Goal: Task Accomplishment & Management: Use online tool/utility

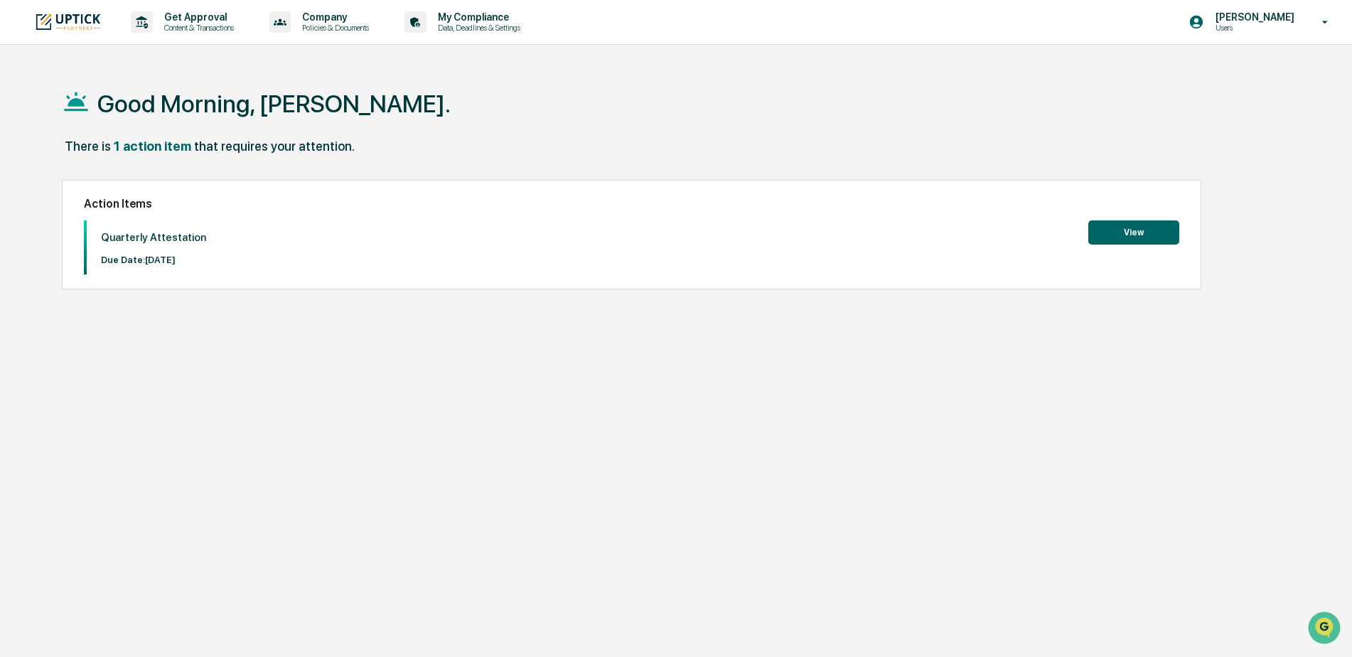
click at [1144, 237] on button "View" at bounding box center [1133, 232] width 91 height 24
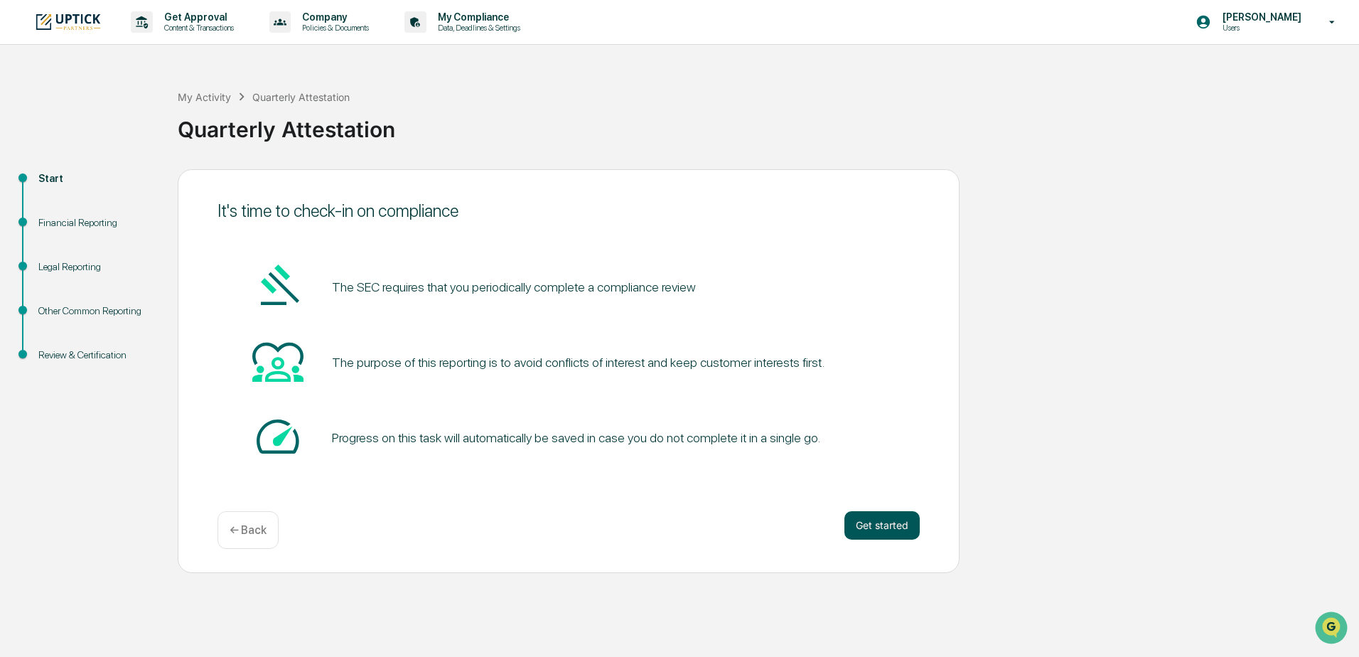
click at [890, 530] on button "Get started" at bounding box center [881, 525] width 75 height 28
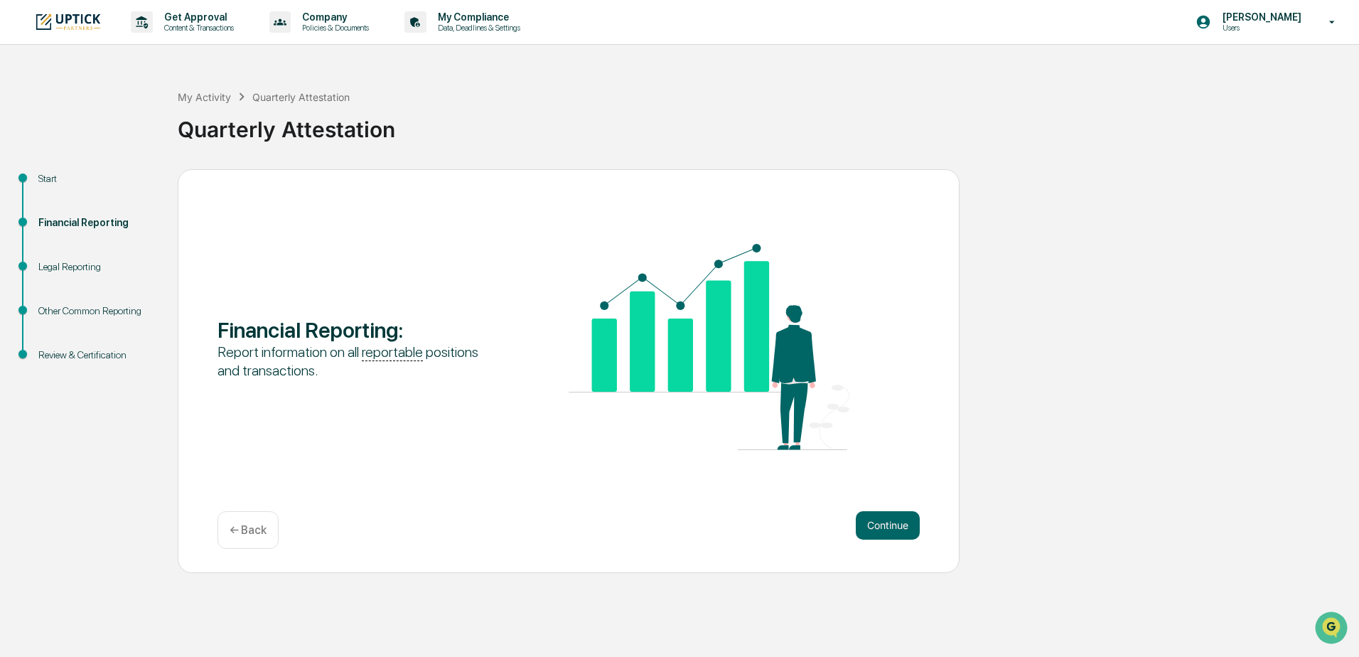
click at [890, 530] on button "Continue" at bounding box center [888, 525] width 64 height 28
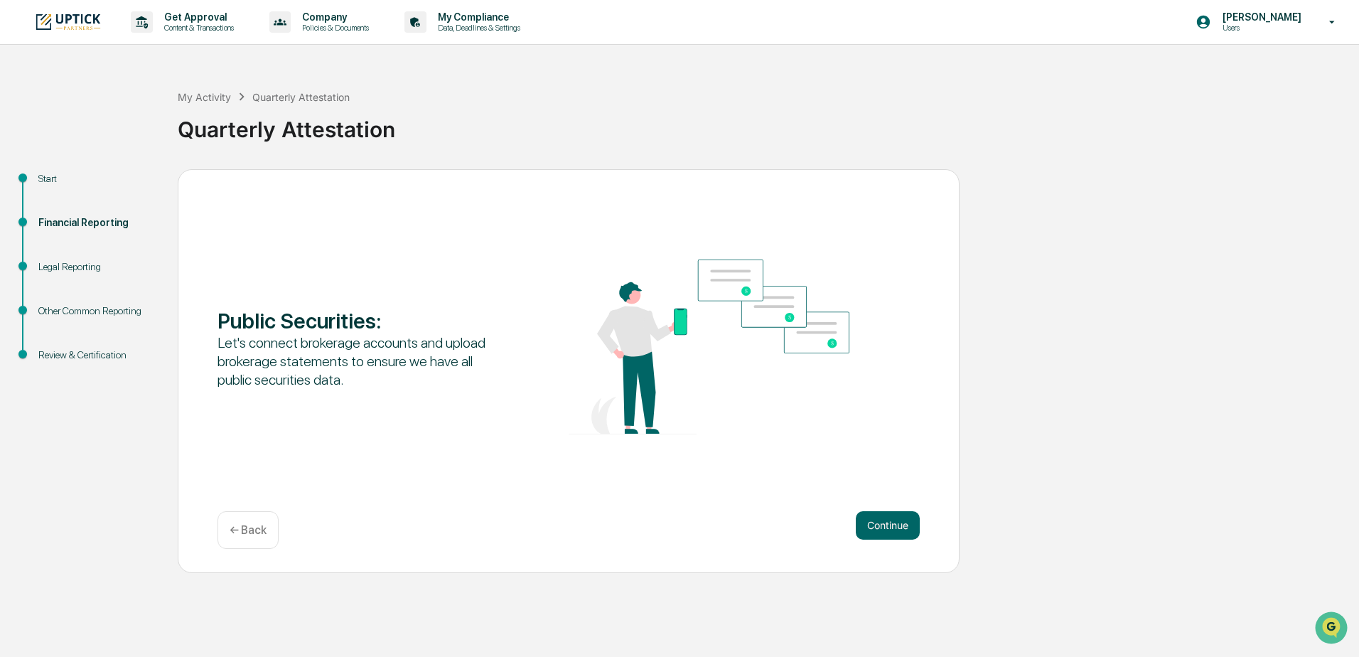
click at [890, 530] on button "Continue" at bounding box center [888, 525] width 64 height 28
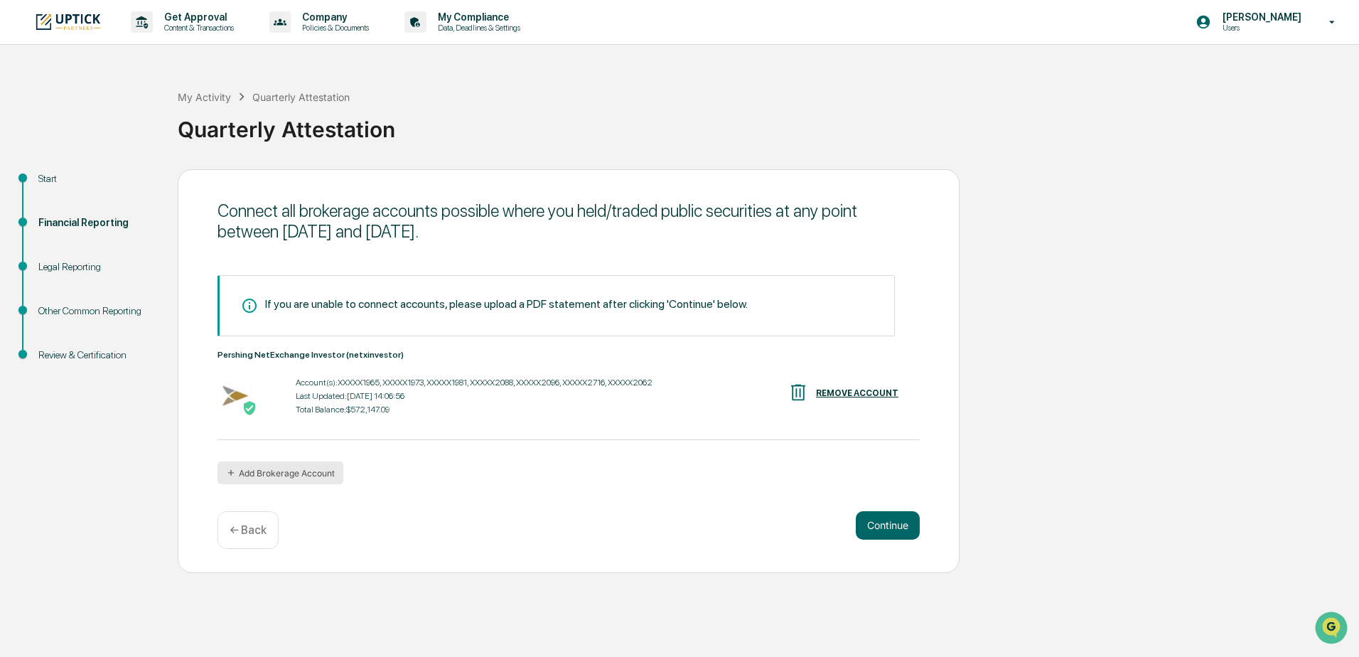
click at [295, 474] on button "Add Brokerage Account" at bounding box center [280, 472] width 126 height 23
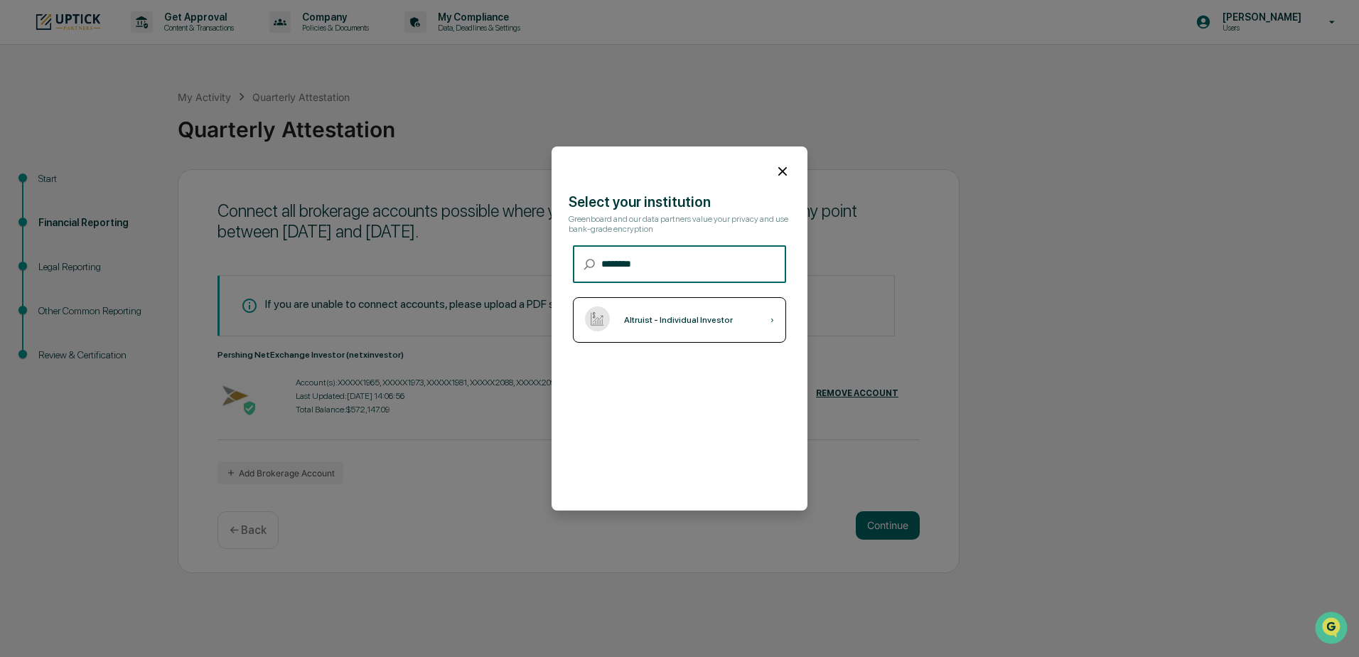
type input "********"
click at [677, 321] on div "Altruist - Individual Investor" at bounding box center [678, 320] width 109 height 10
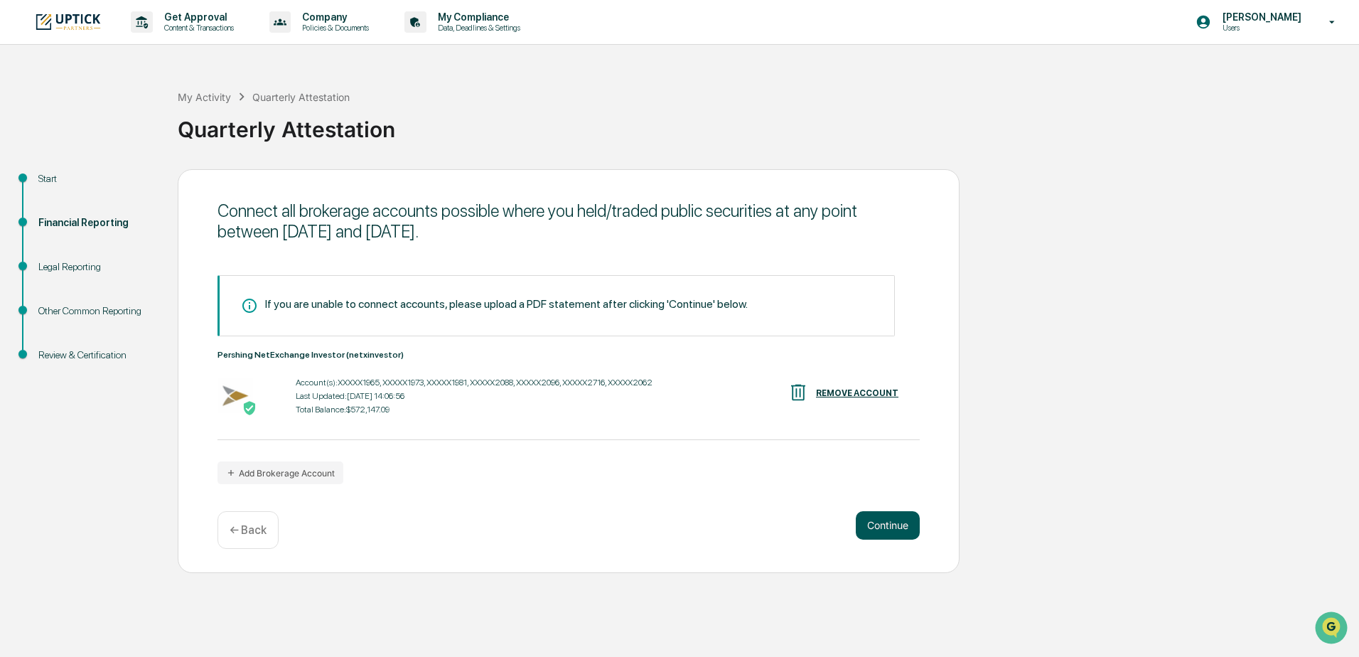
click at [902, 529] on button "Continue" at bounding box center [888, 525] width 64 height 28
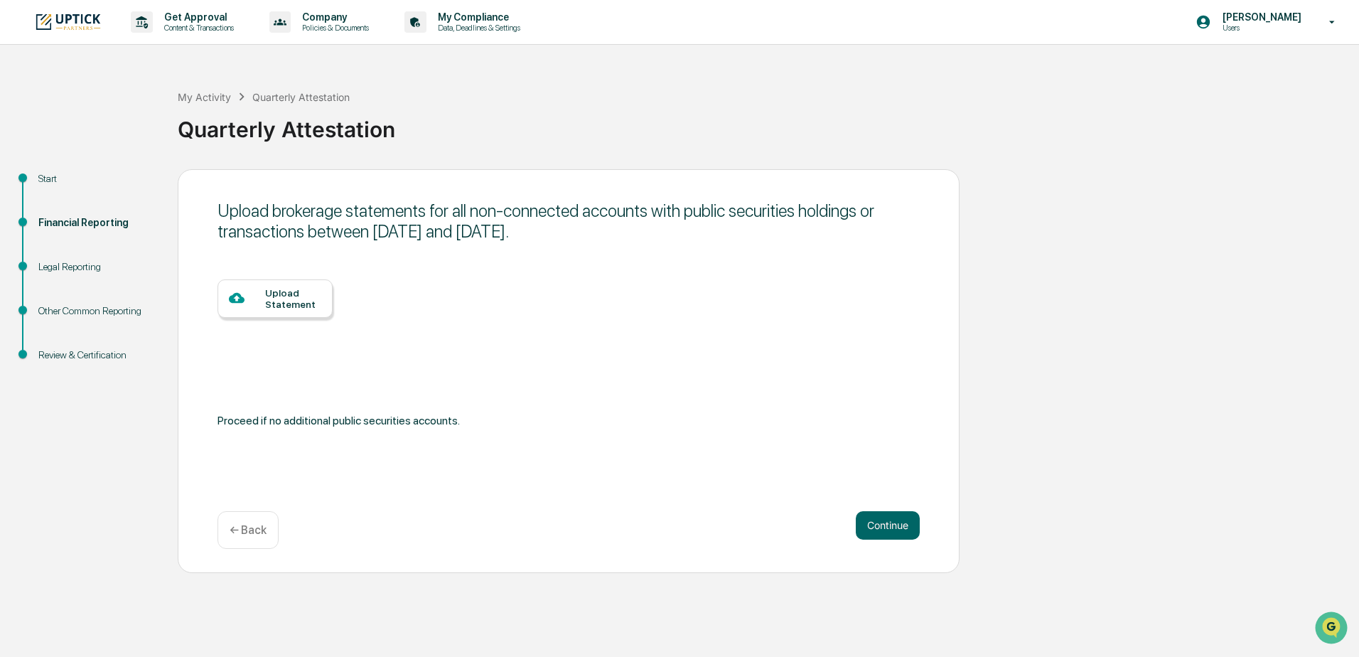
click at [257, 532] on p "← Back" at bounding box center [248, 530] width 37 height 14
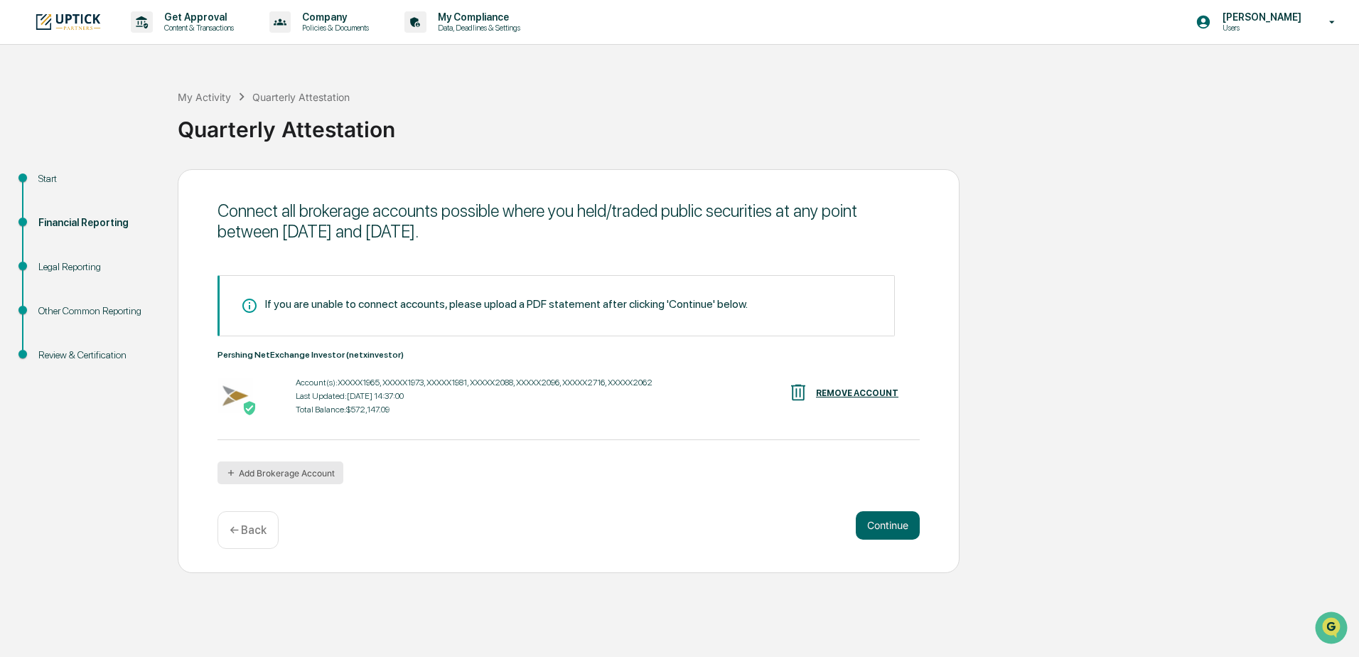
click at [298, 475] on button "Add Brokerage Account" at bounding box center [280, 472] width 126 height 23
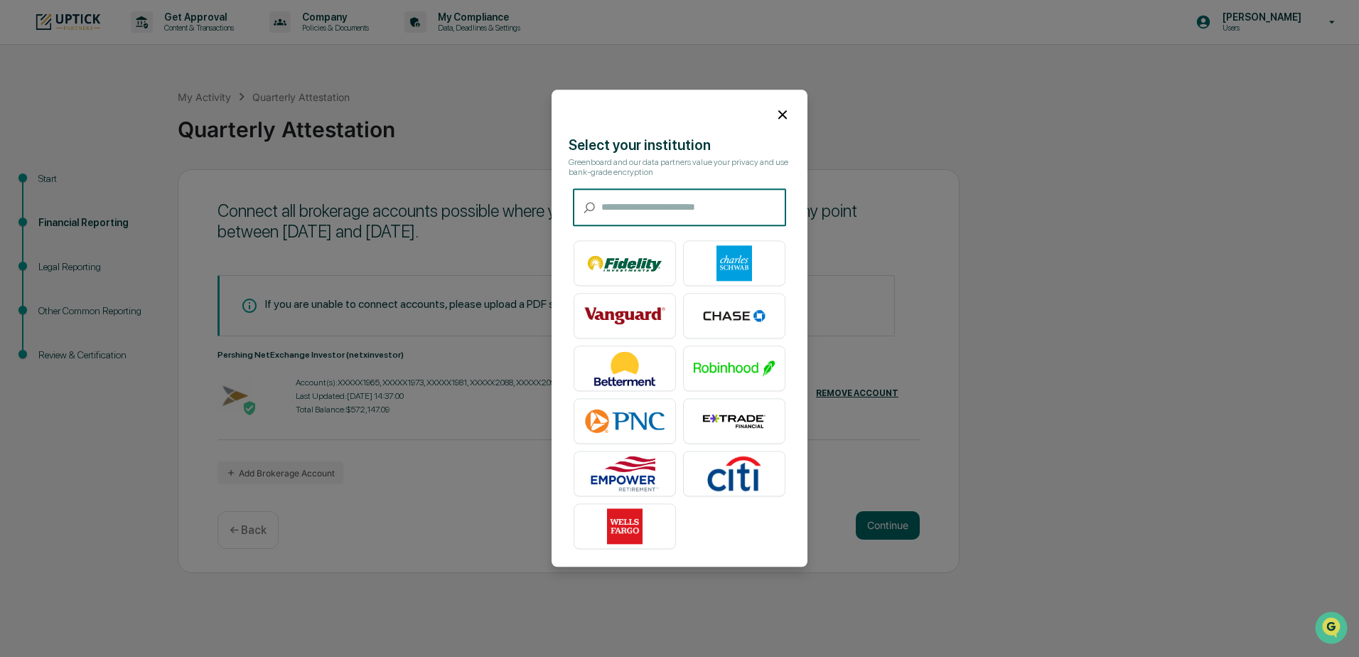
click at [656, 208] on input "text" at bounding box center [693, 208] width 185 height 38
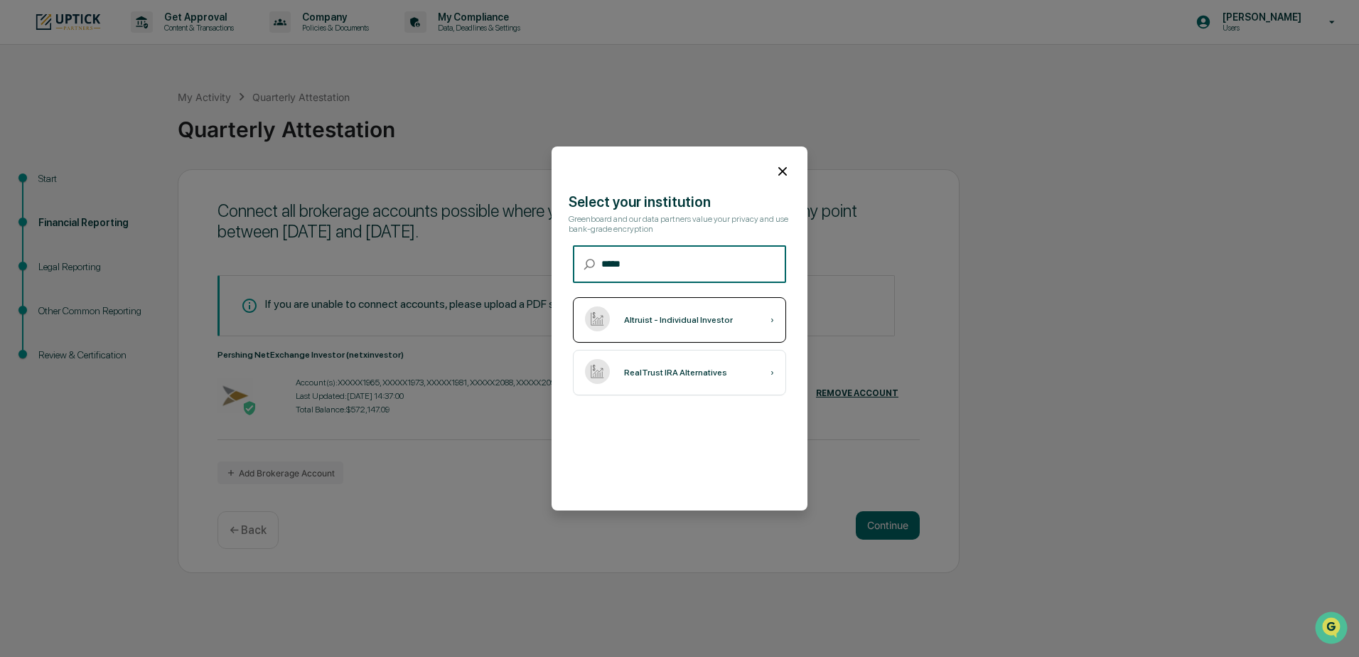
type input "*****"
click at [682, 316] on div "Altruist - Individual Investor" at bounding box center [678, 320] width 109 height 10
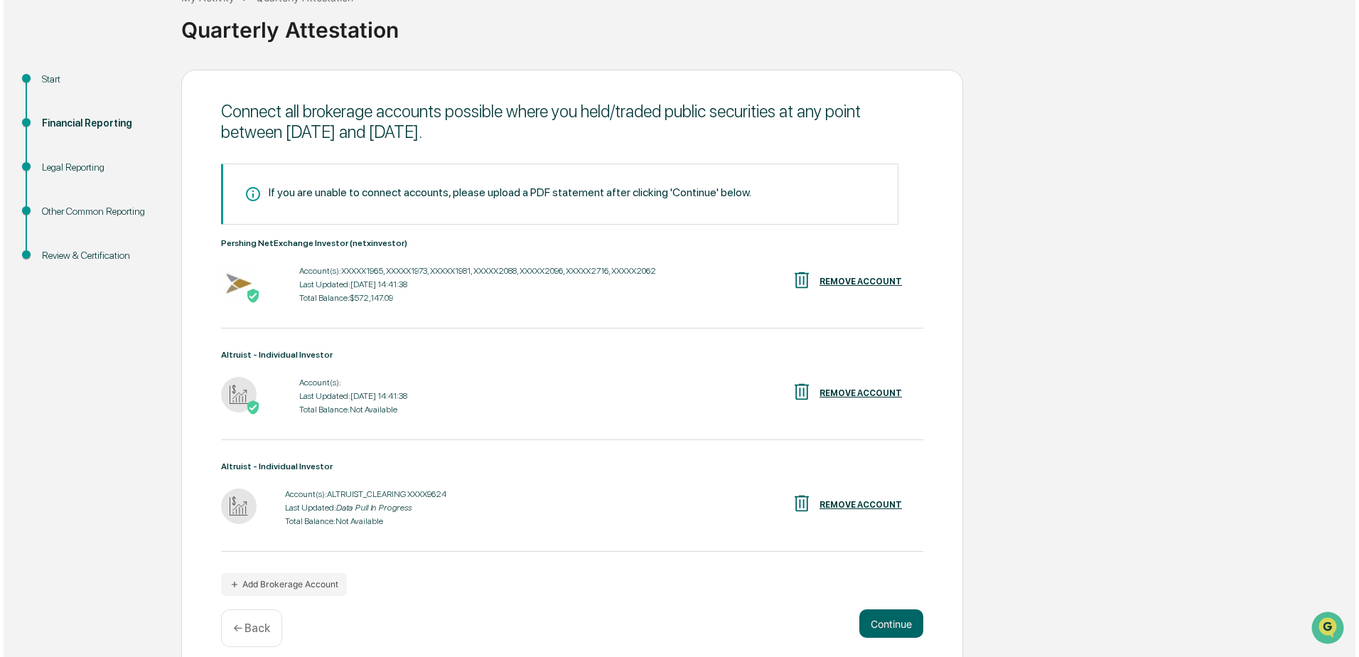
scroll to position [114, 0]
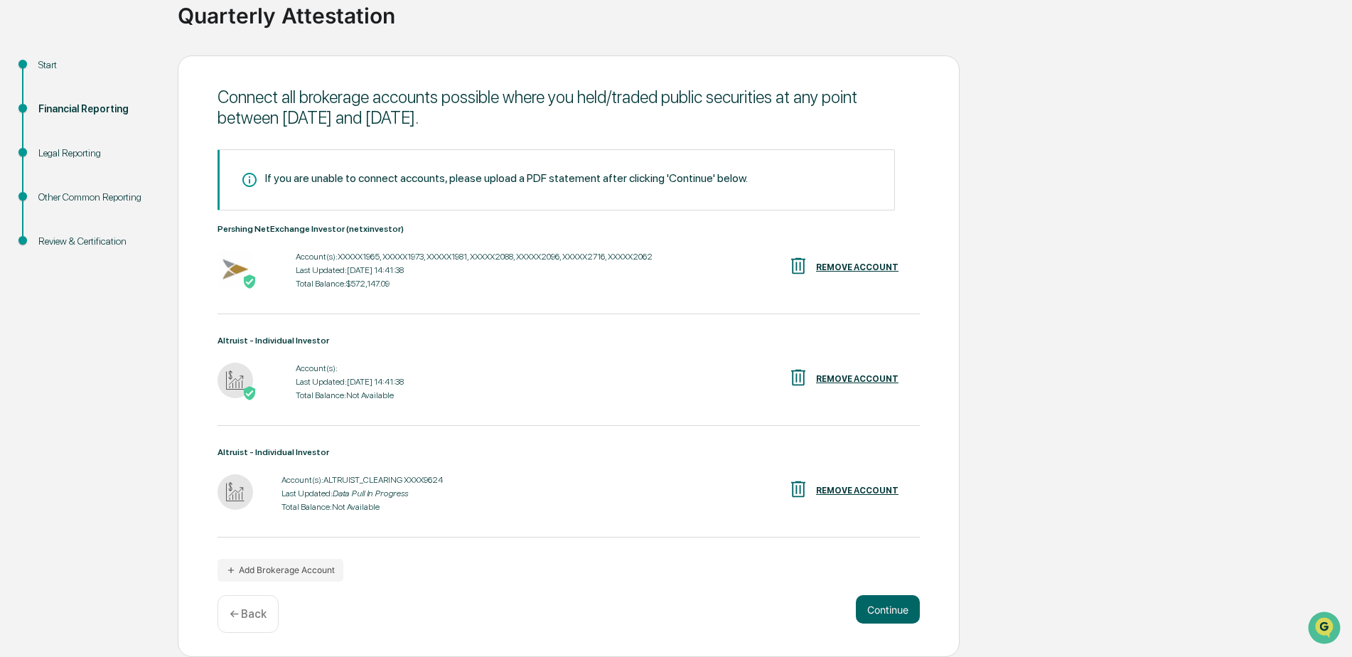
click at [860, 491] on div "REMOVE ACCOUNT" at bounding box center [857, 490] width 82 height 10
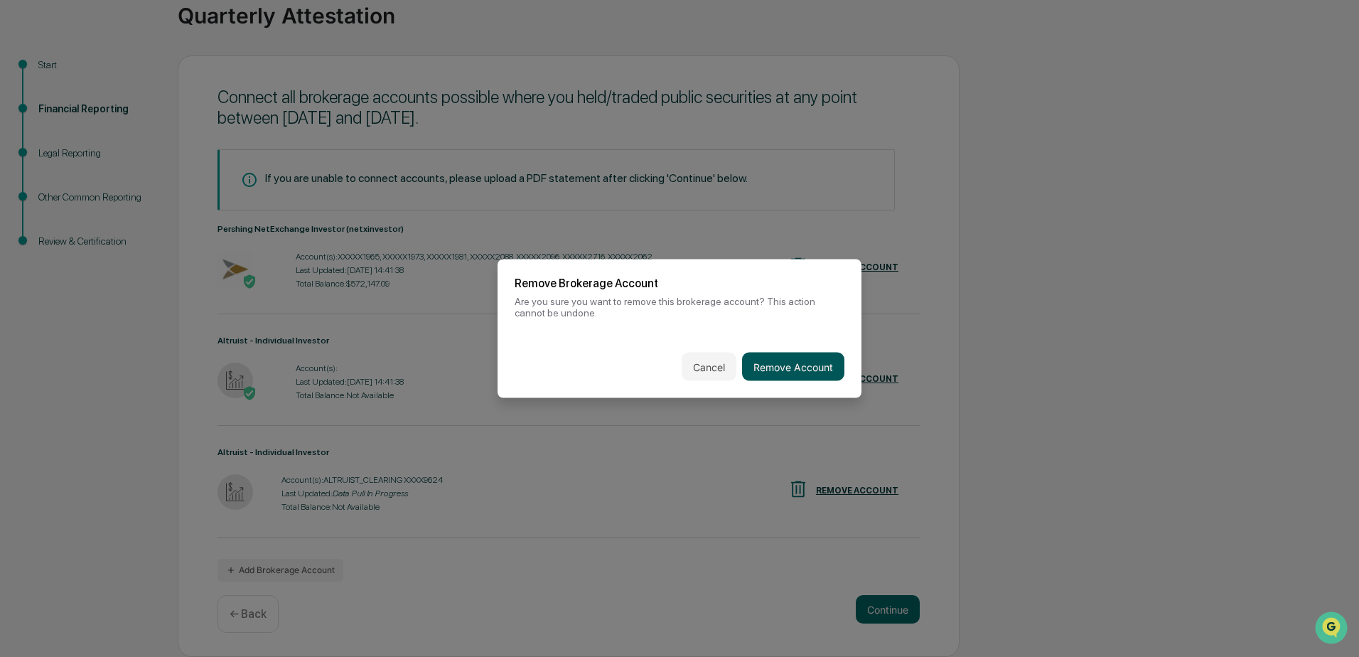
click at [812, 368] on button "Remove Account" at bounding box center [793, 367] width 102 height 28
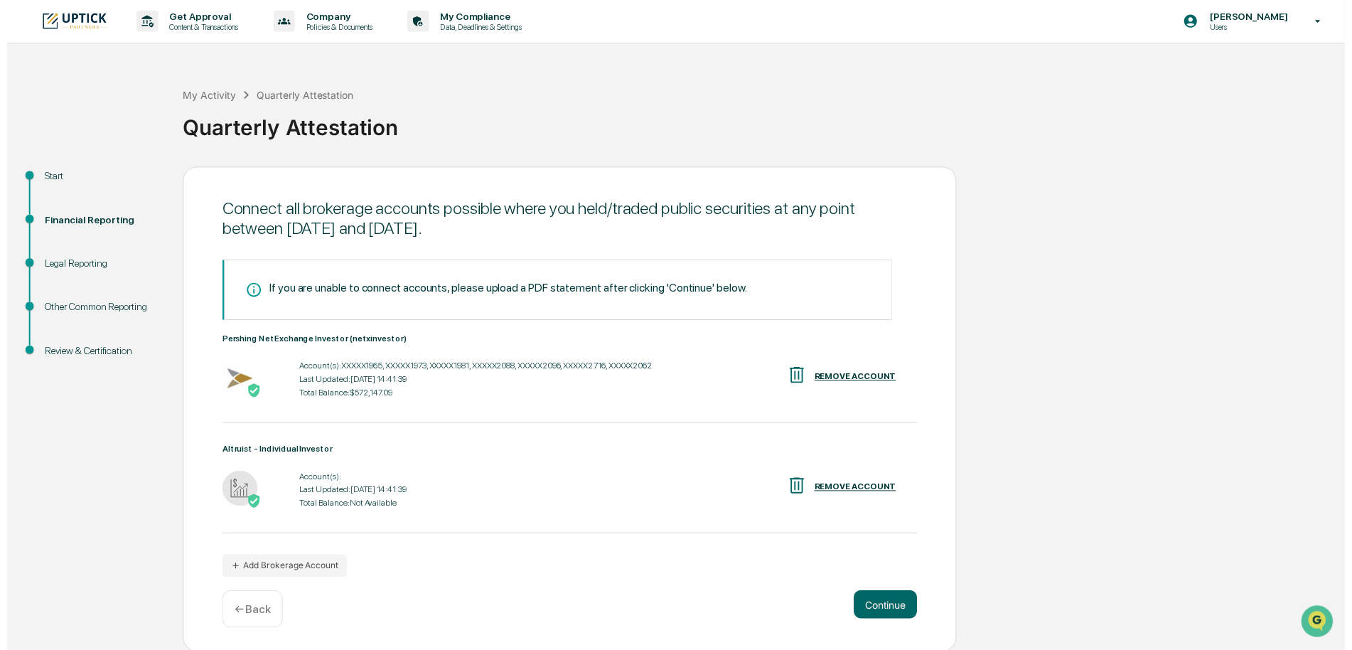
scroll to position [2, 0]
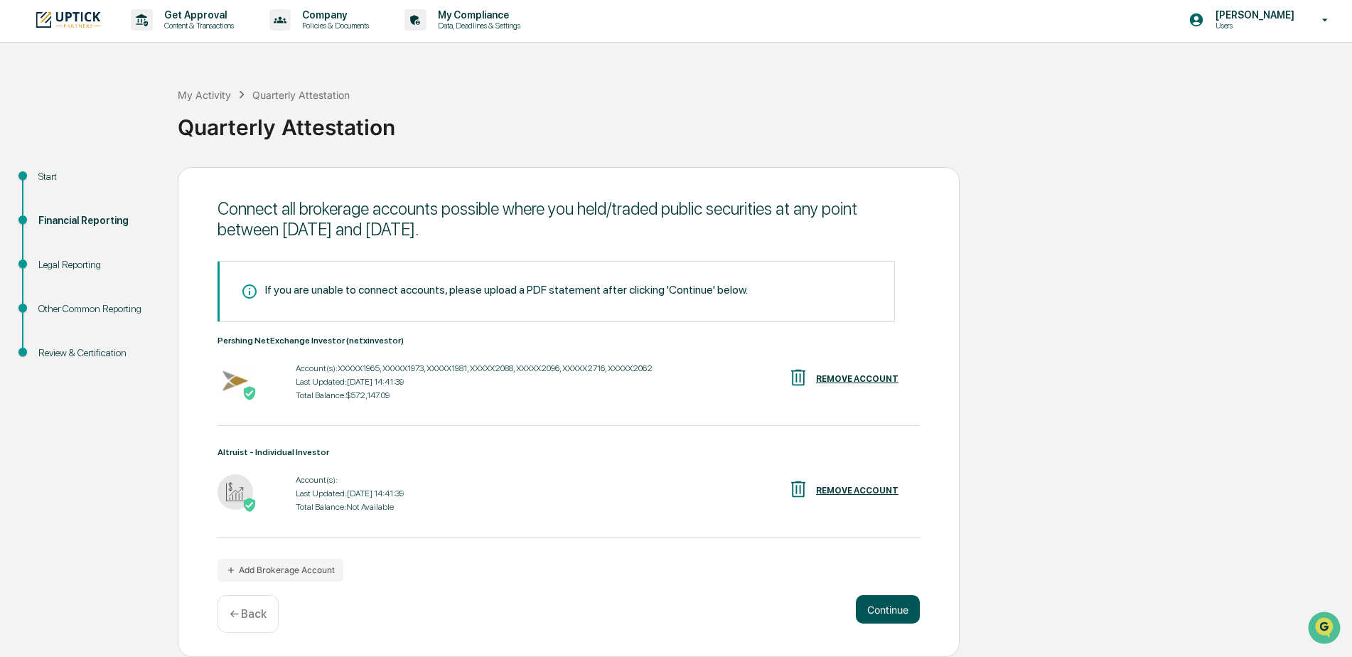
click at [886, 616] on button "Continue" at bounding box center [888, 609] width 64 height 28
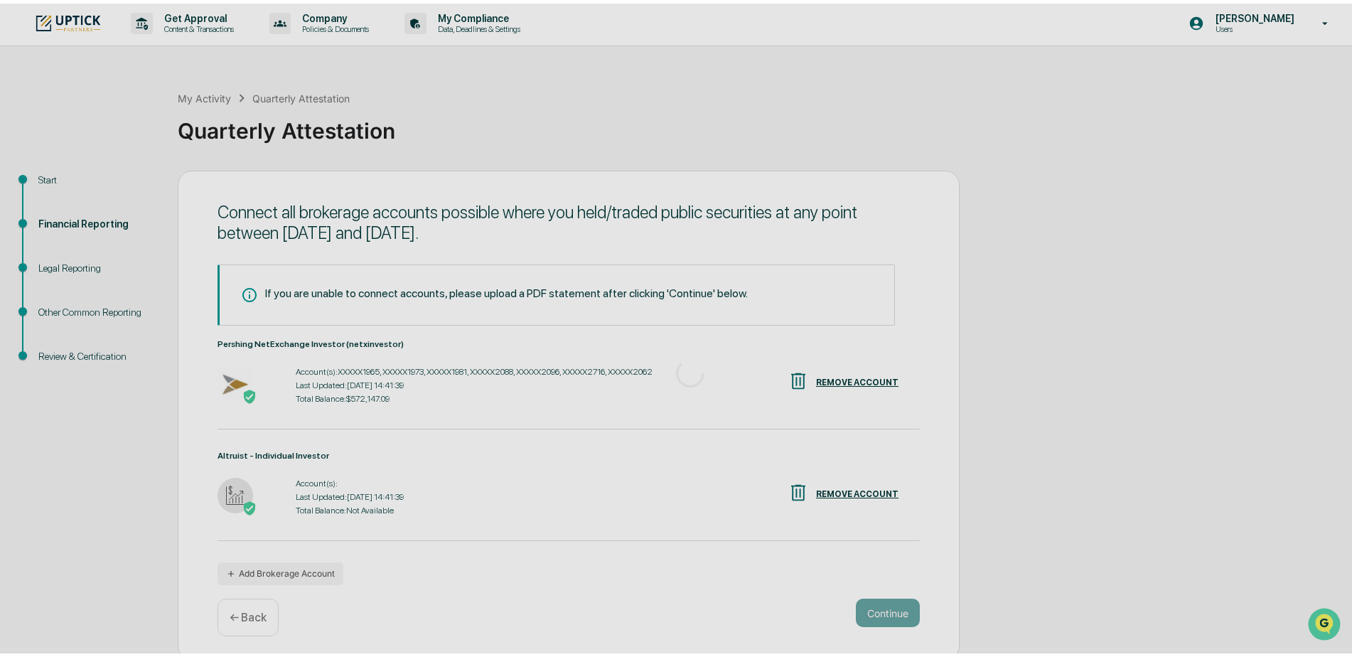
scroll to position [0, 0]
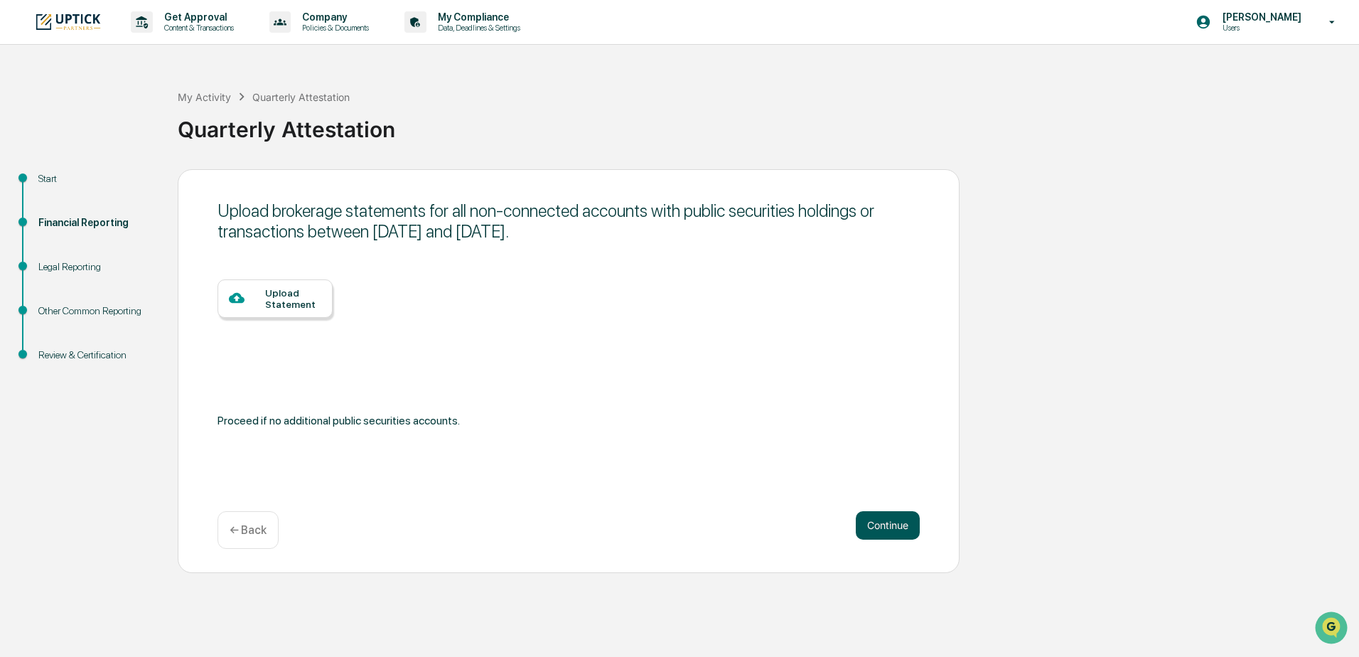
click at [890, 531] on button "Continue" at bounding box center [888, 525] width 64 height 28
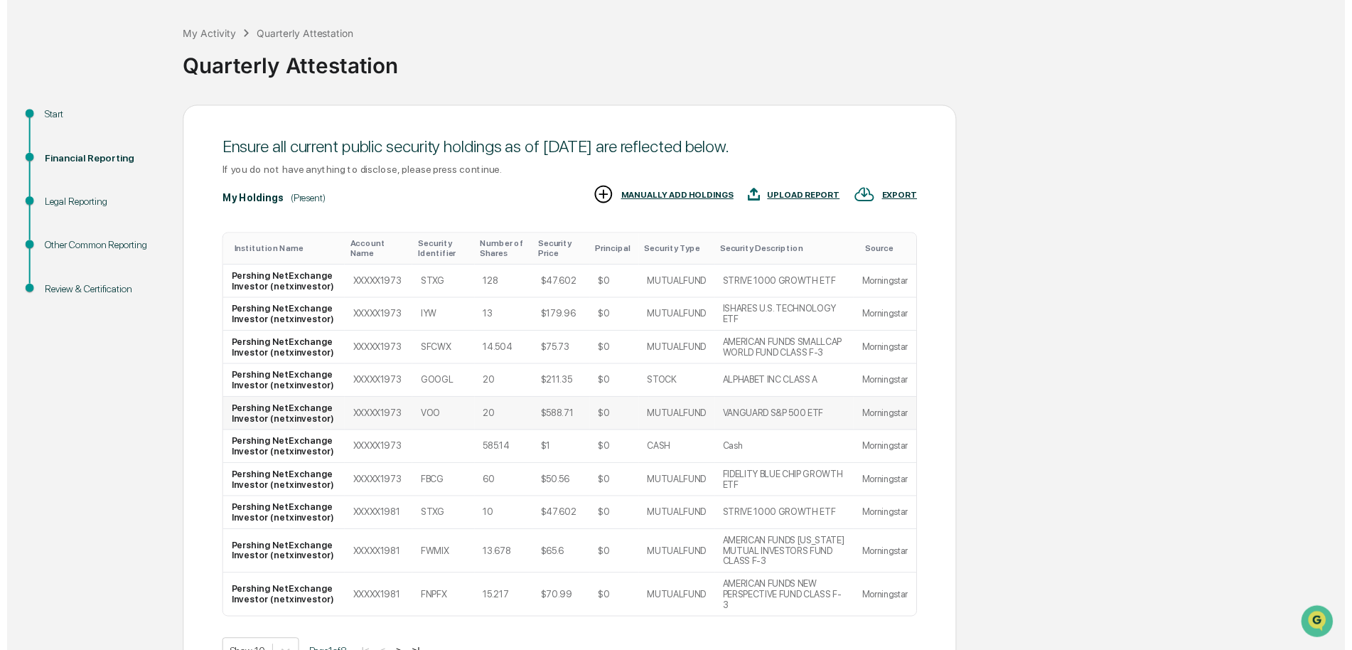
scroll to position [142, 0]
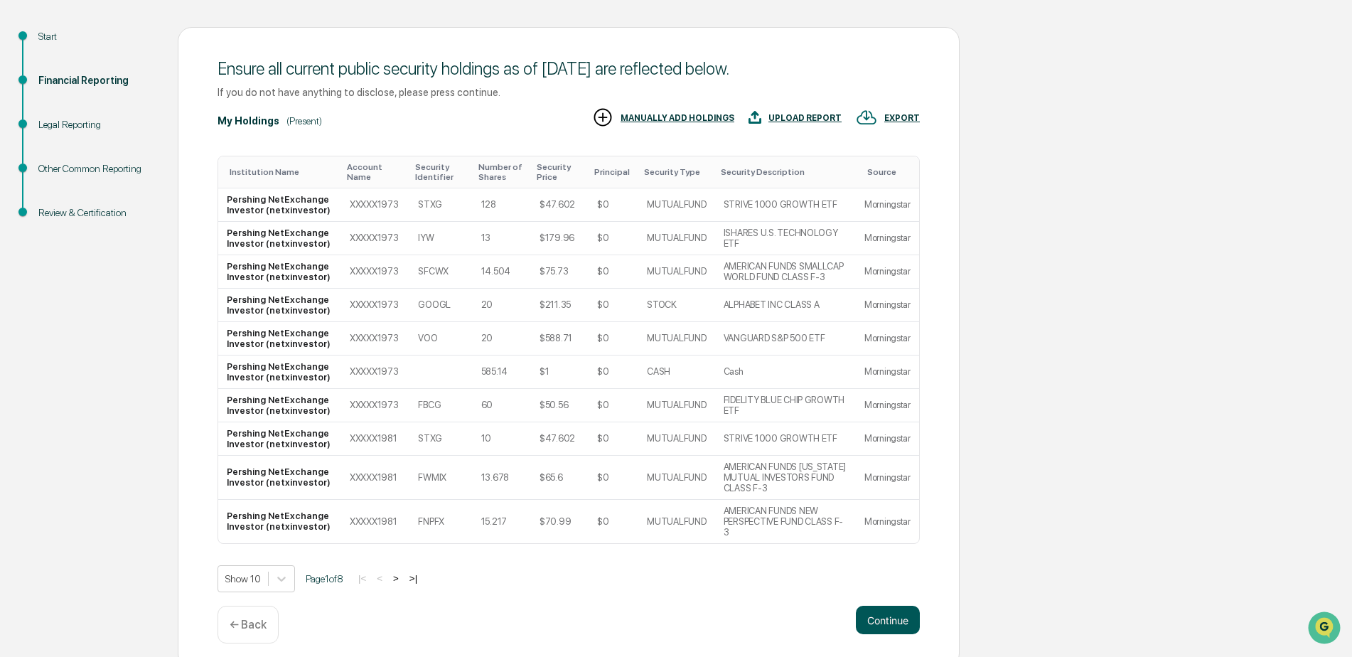
click at [890, 610] on button "Continue" at bounding box center [888, 620] width 64 height 28
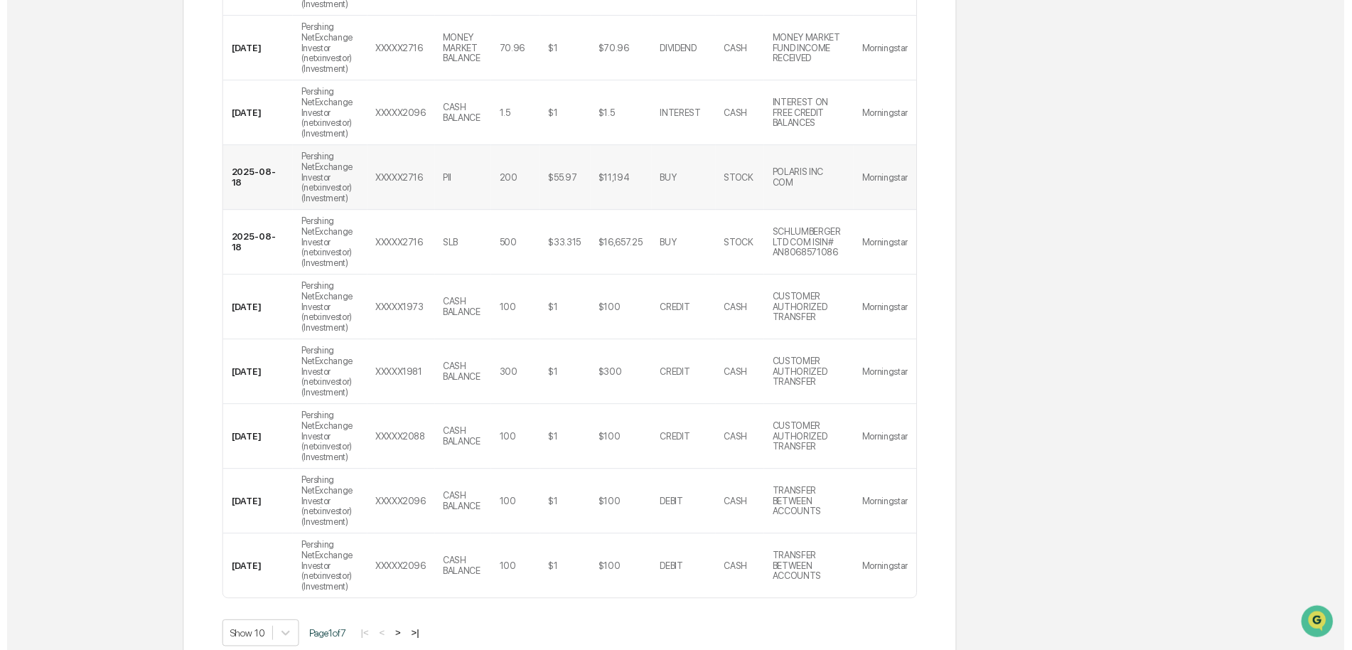
scroll to position [451, 0]
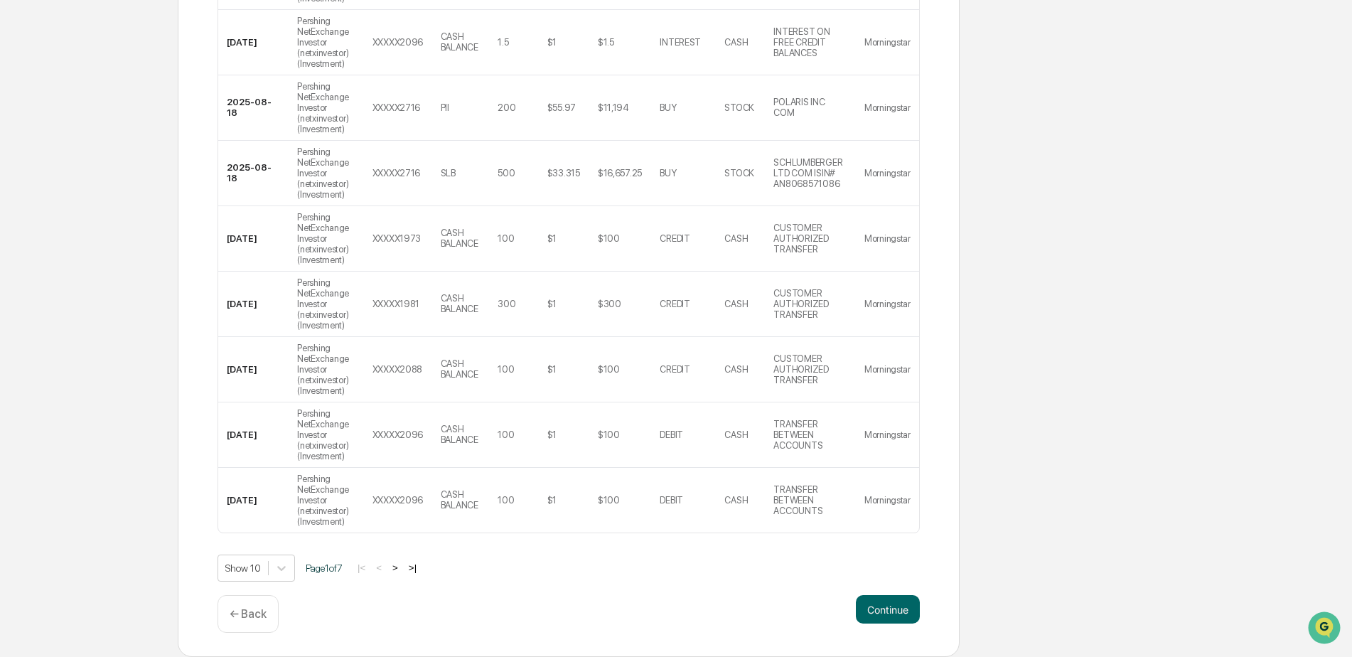
click at [239, 618] on p "← Back" at bounding box center [248, 614] width 37 height 14
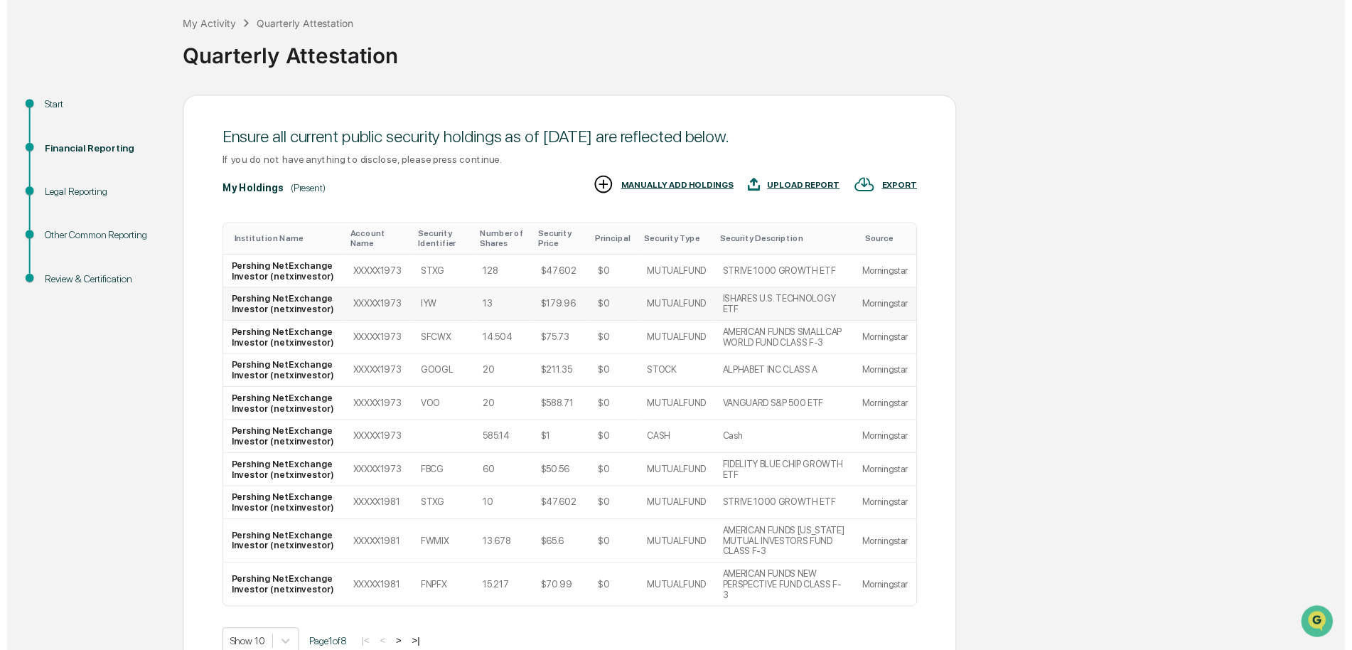
scroll to position [142, 0]
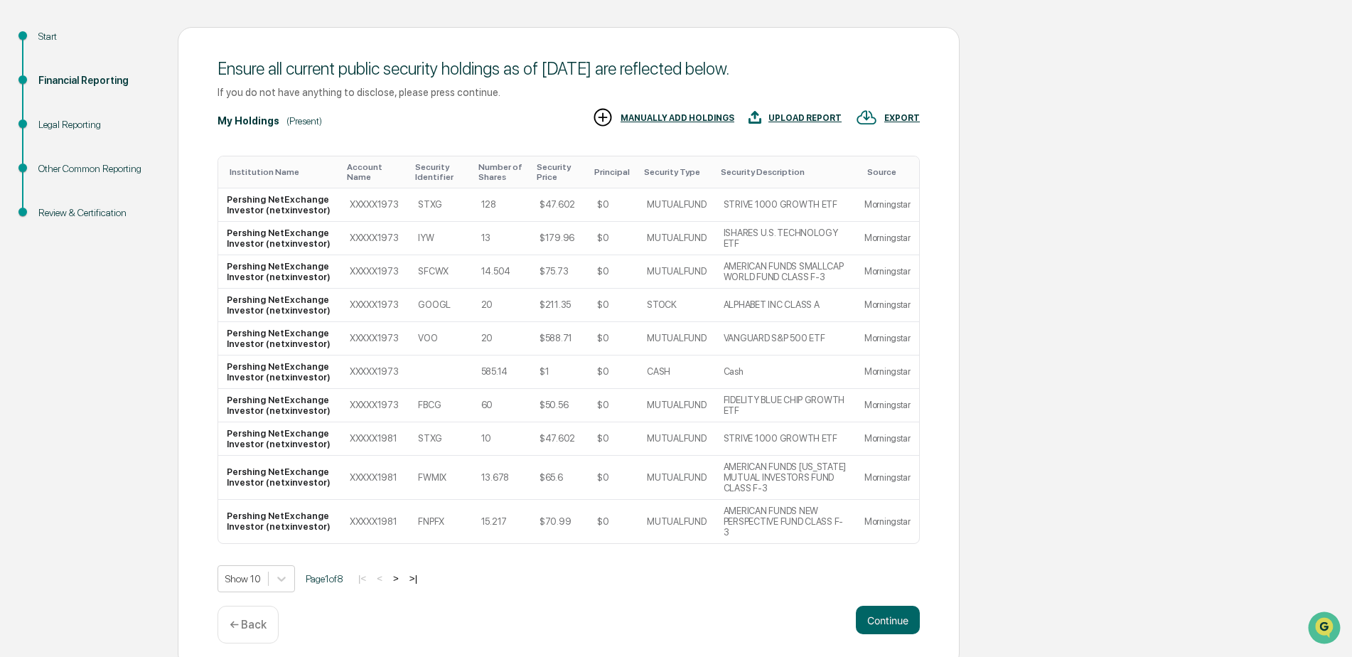
click at [257, 621] on div "← Back" at bounding box center [247, 625] width 61 height 38
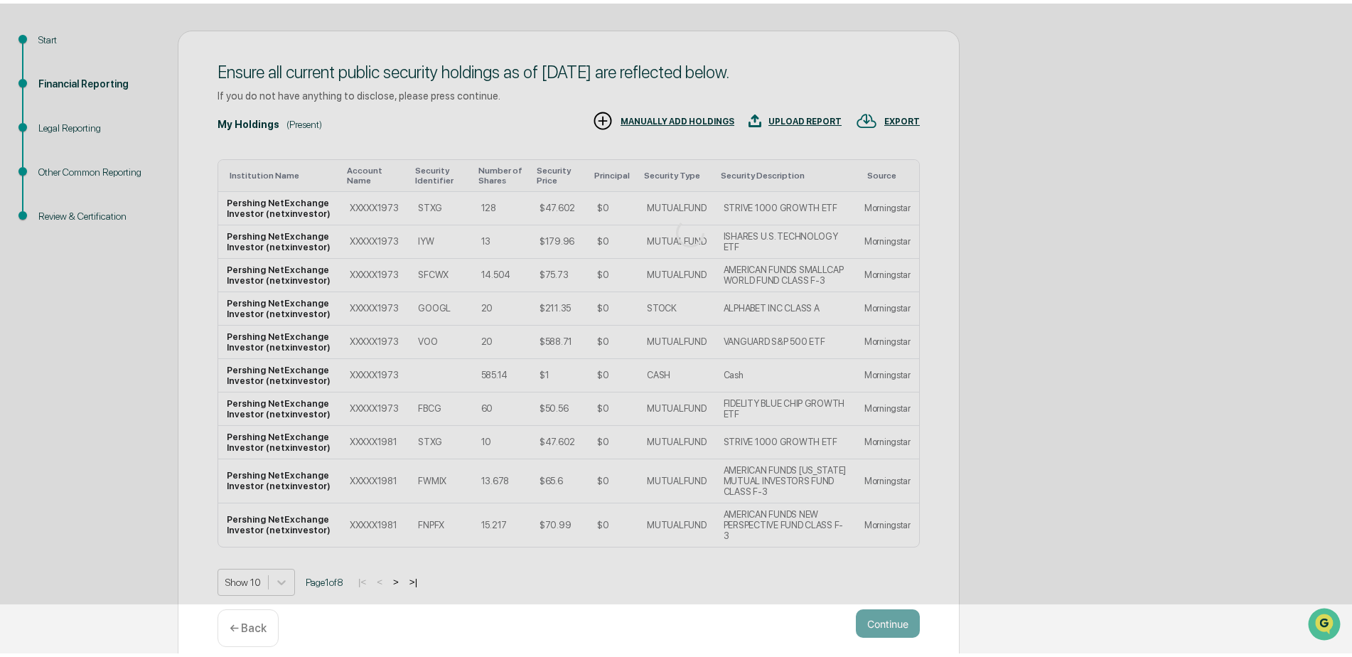
scroll to position [0, 0]
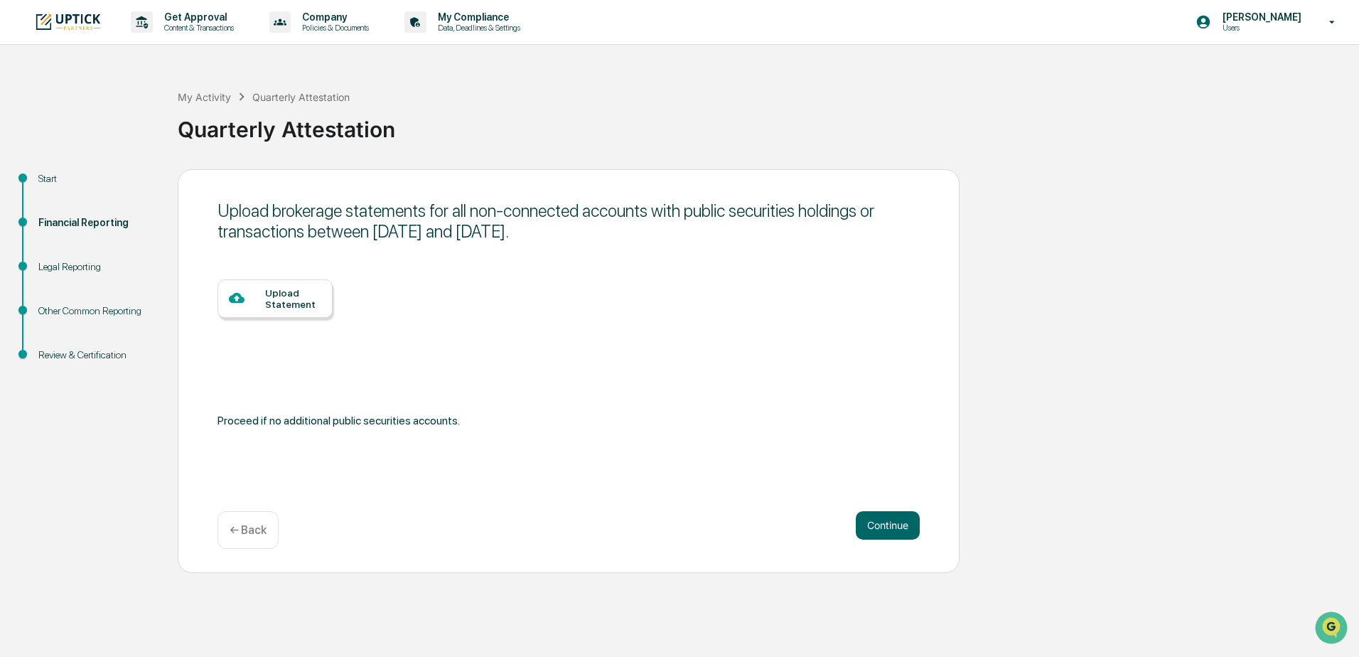
click at [253, 527] on p "← Back" at bounding box center [248, 530] width 37 height 14
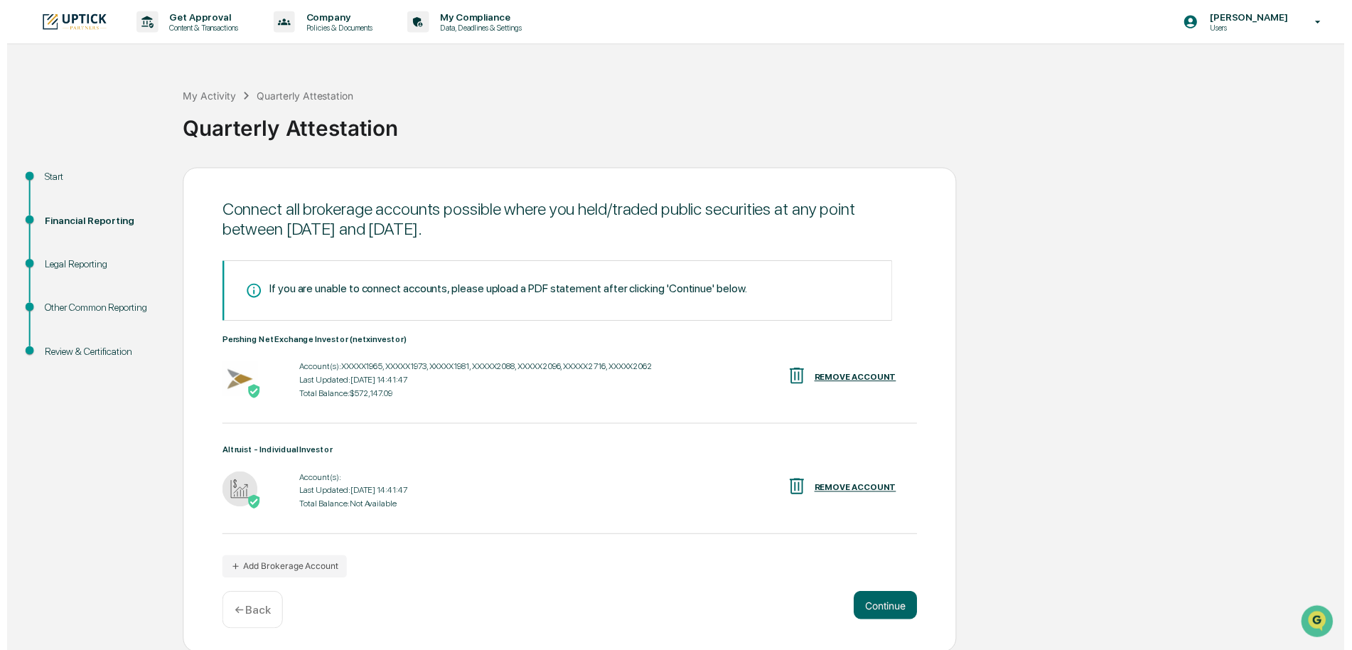
scroll to position [2, 0]
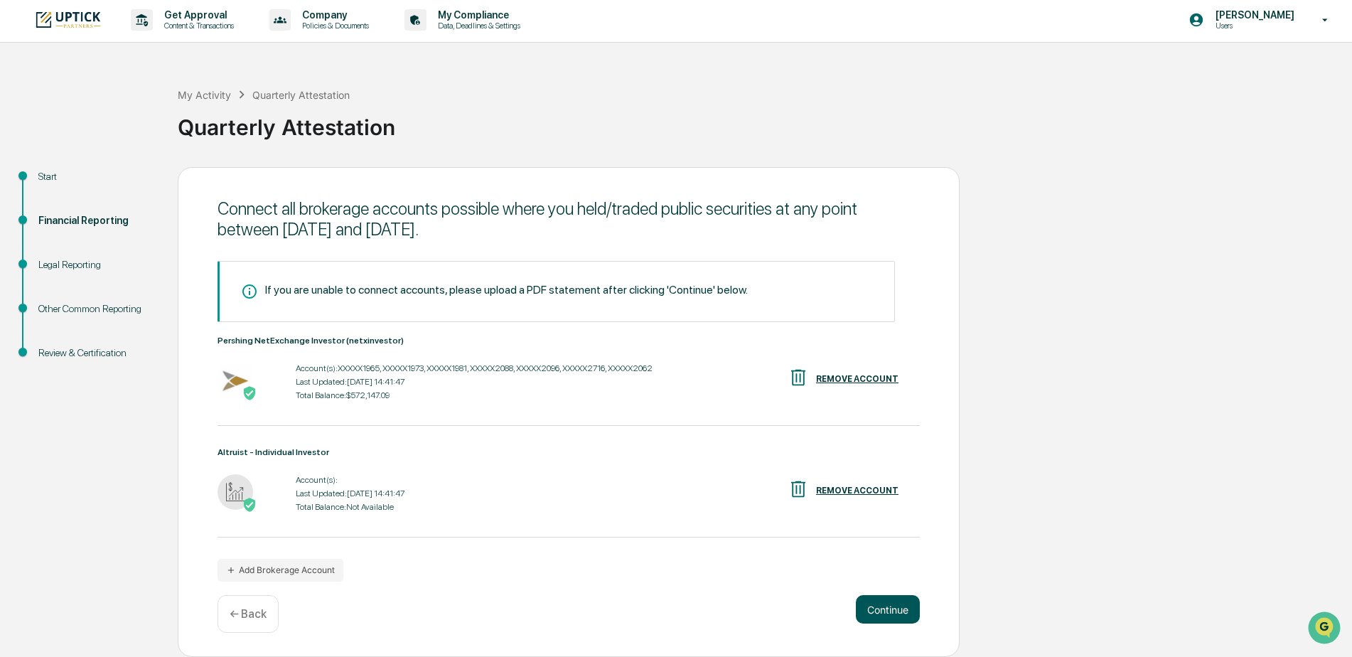
click at [883, 612] on button "Continue" at bounding box center [888, 609] width 64 height 28
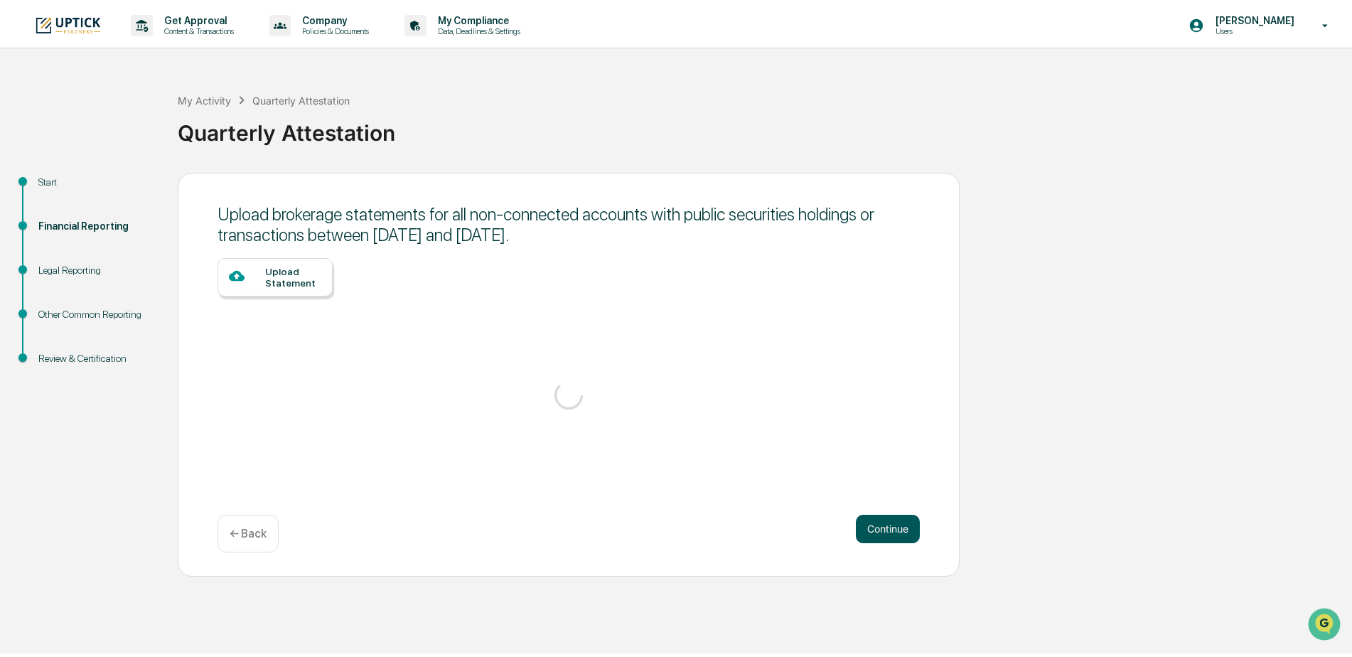
scroll to position [0, 0]
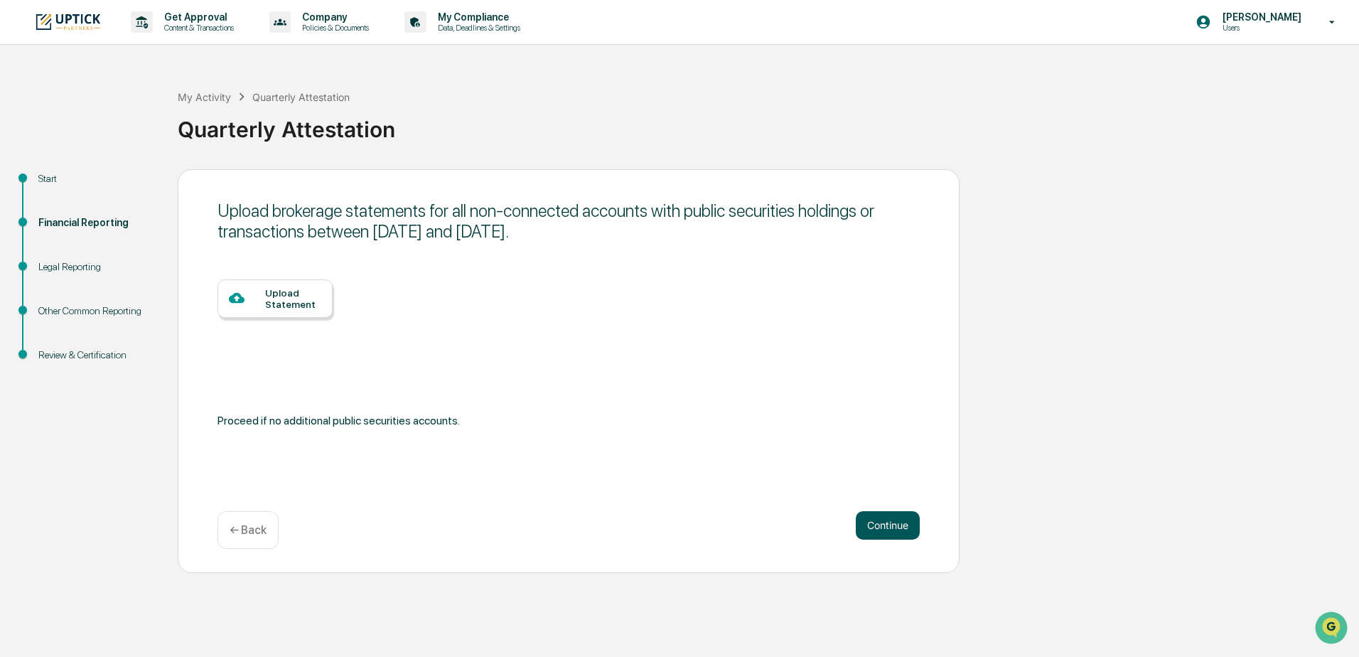
click at [890, 524] on button "Continue" at bounding box center [888, 525] width 64 height 28
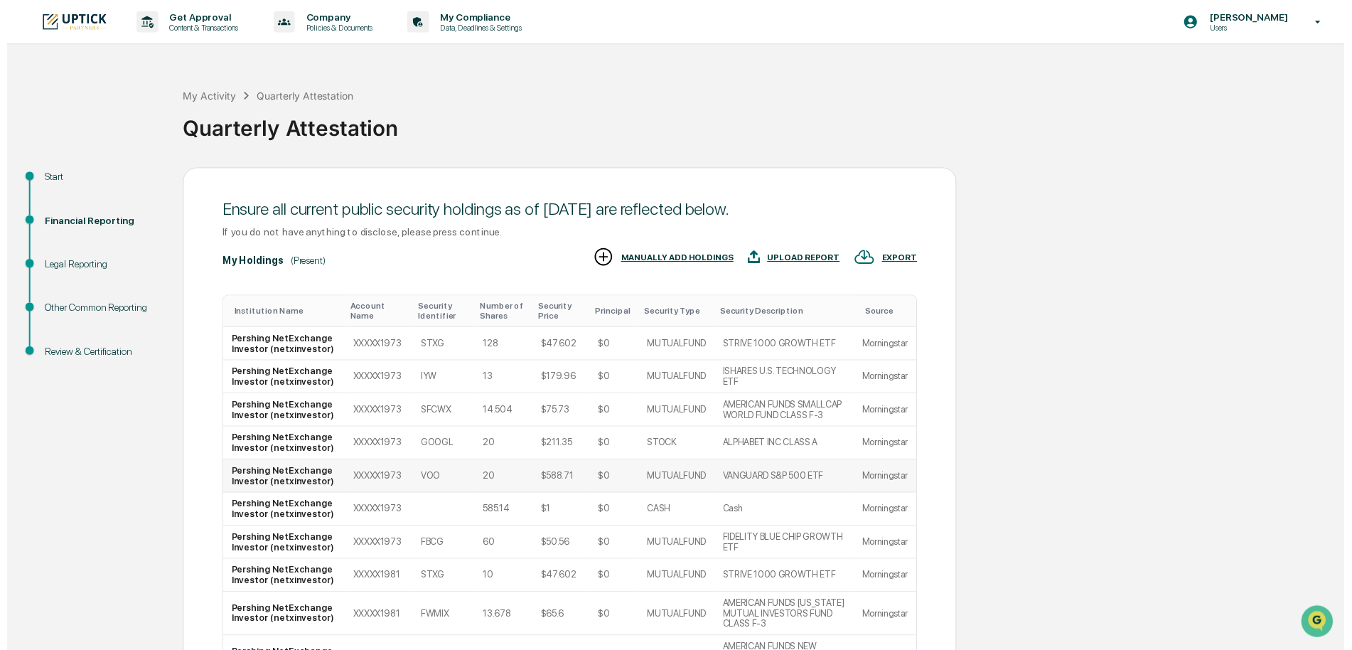
scroll to position [142, 0]
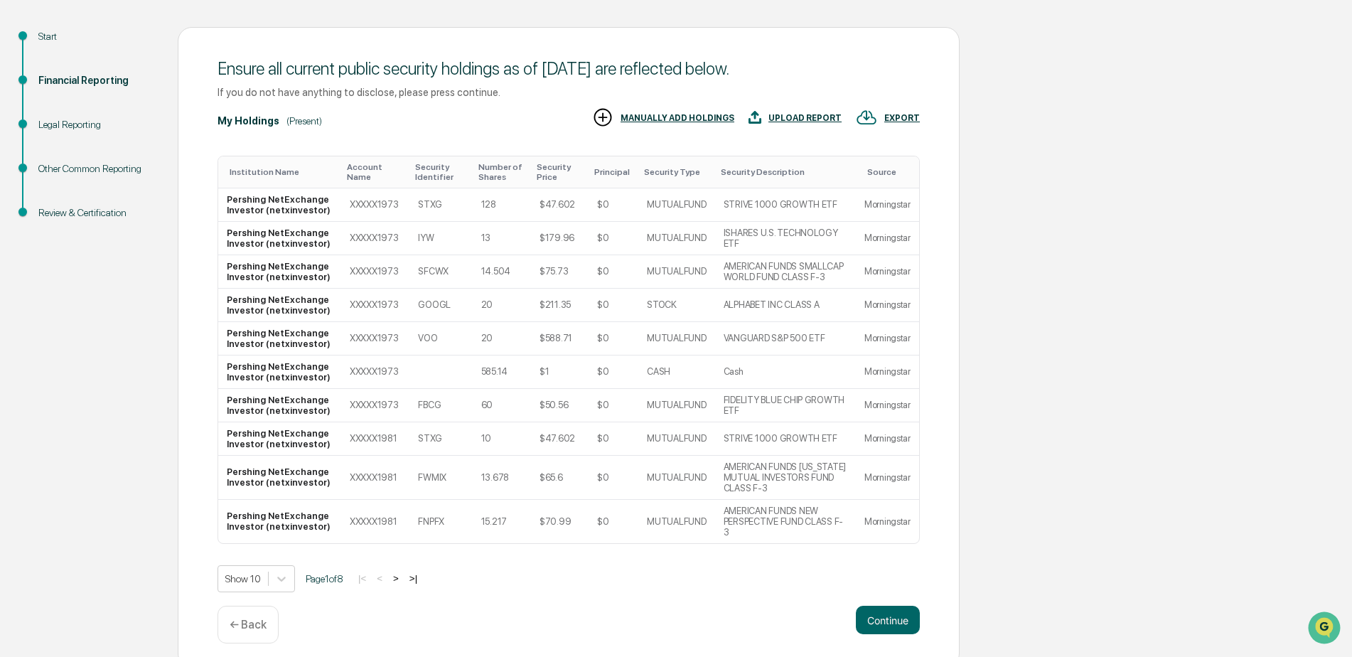
click at [251, 606] on div "← Back" at bounding box center [247, 625] width 61 height 38
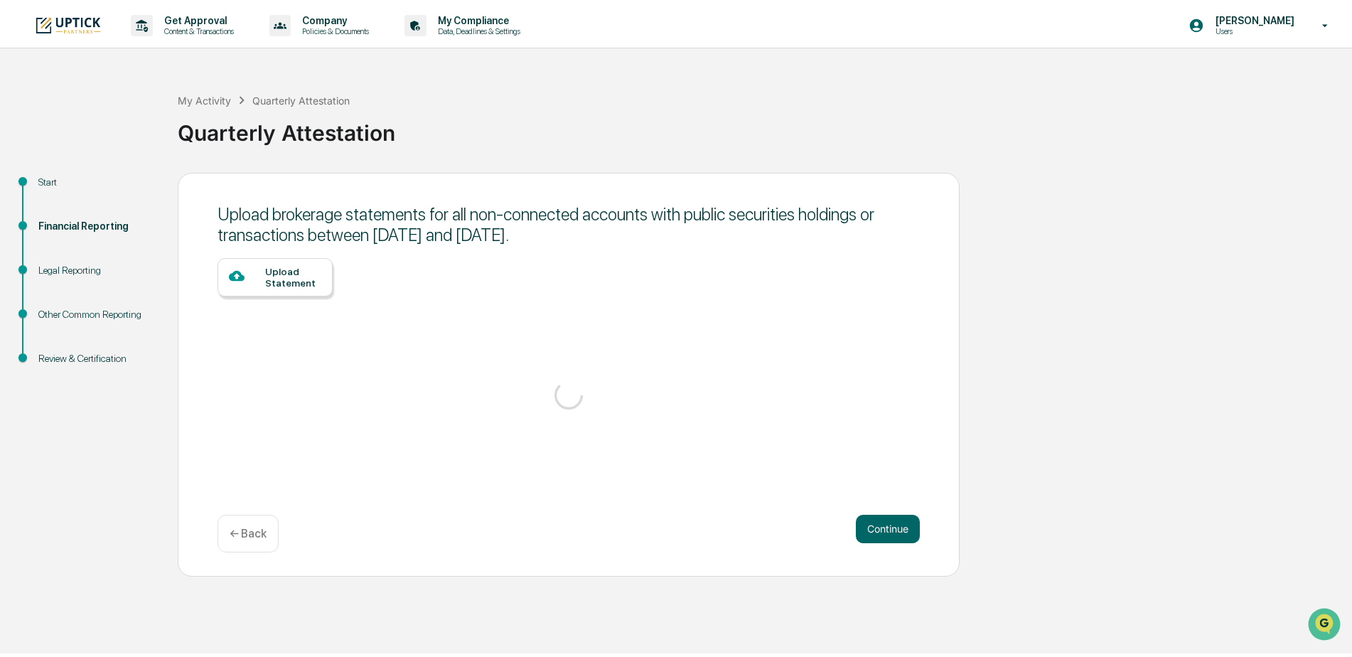
scroll to position [0, 0]
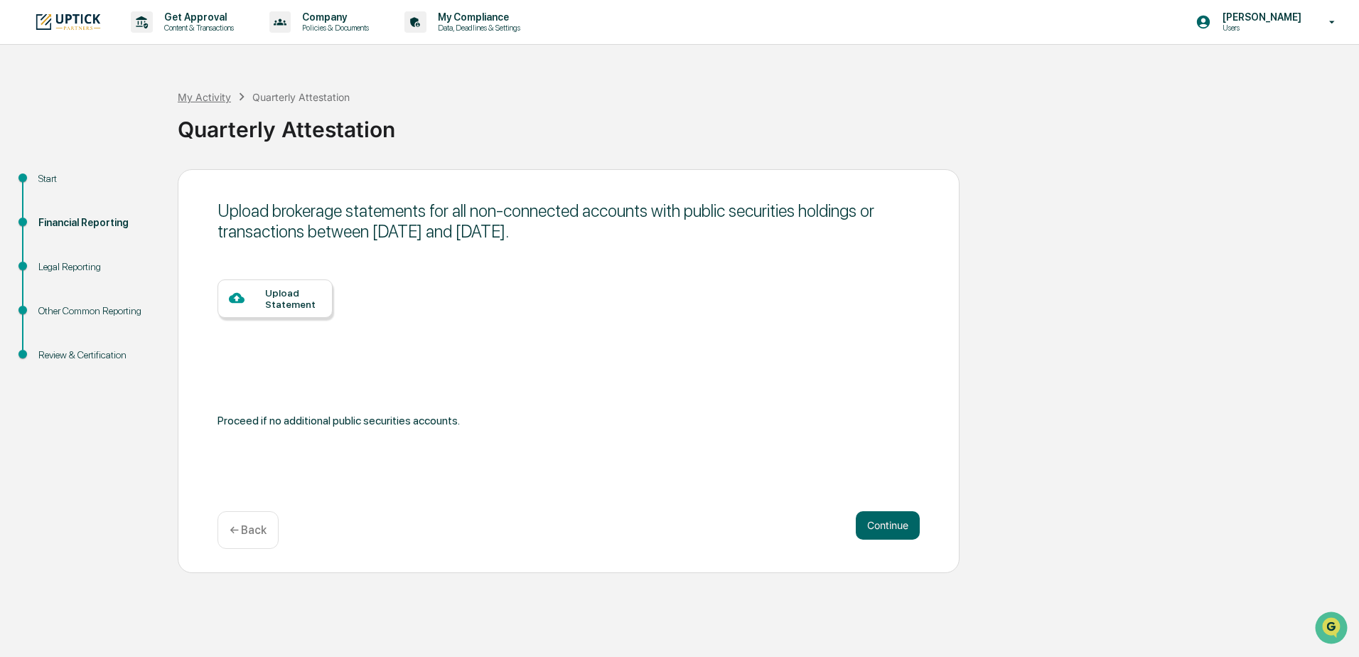
click at [204, 94] on div "My Activity" at bounding box center [204, 97] width 53 height 12
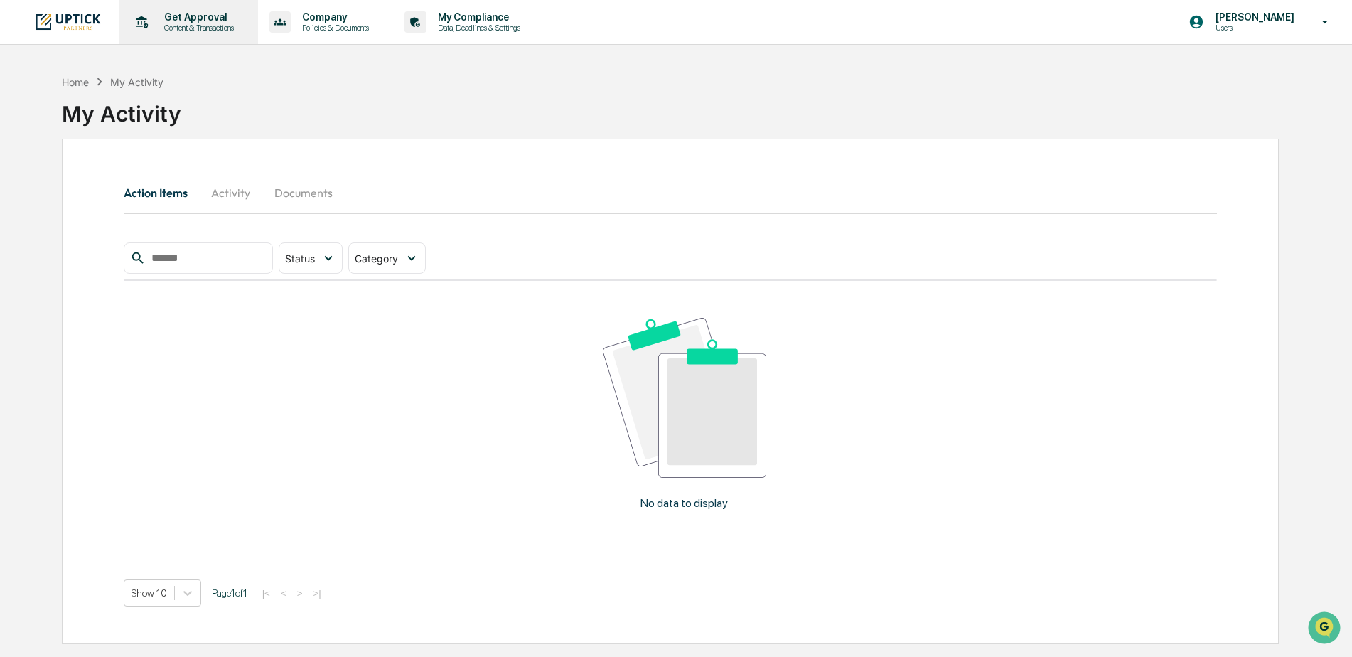
click at [190, 21] on p "Get Approval" at bounding box center [197, 16] width 88 height 11
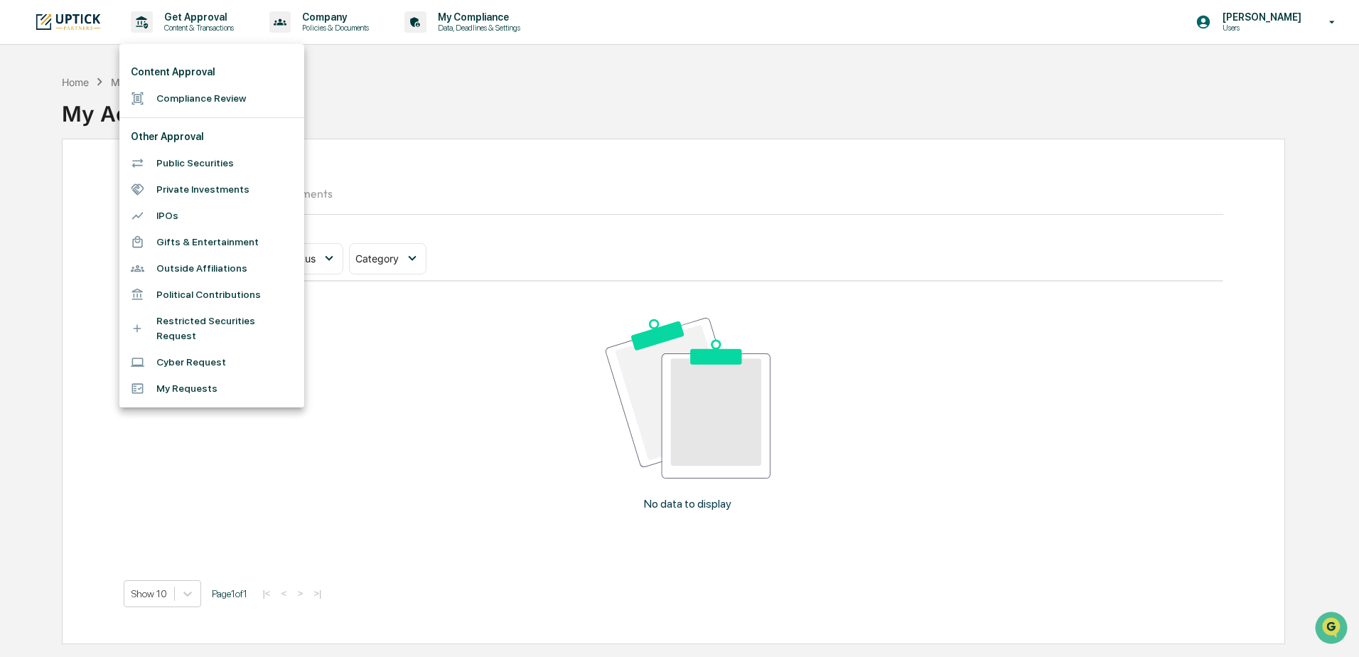
click at [225, 101] on li "Compliance Review" at bounding box center [211, 98] width 185 height 26
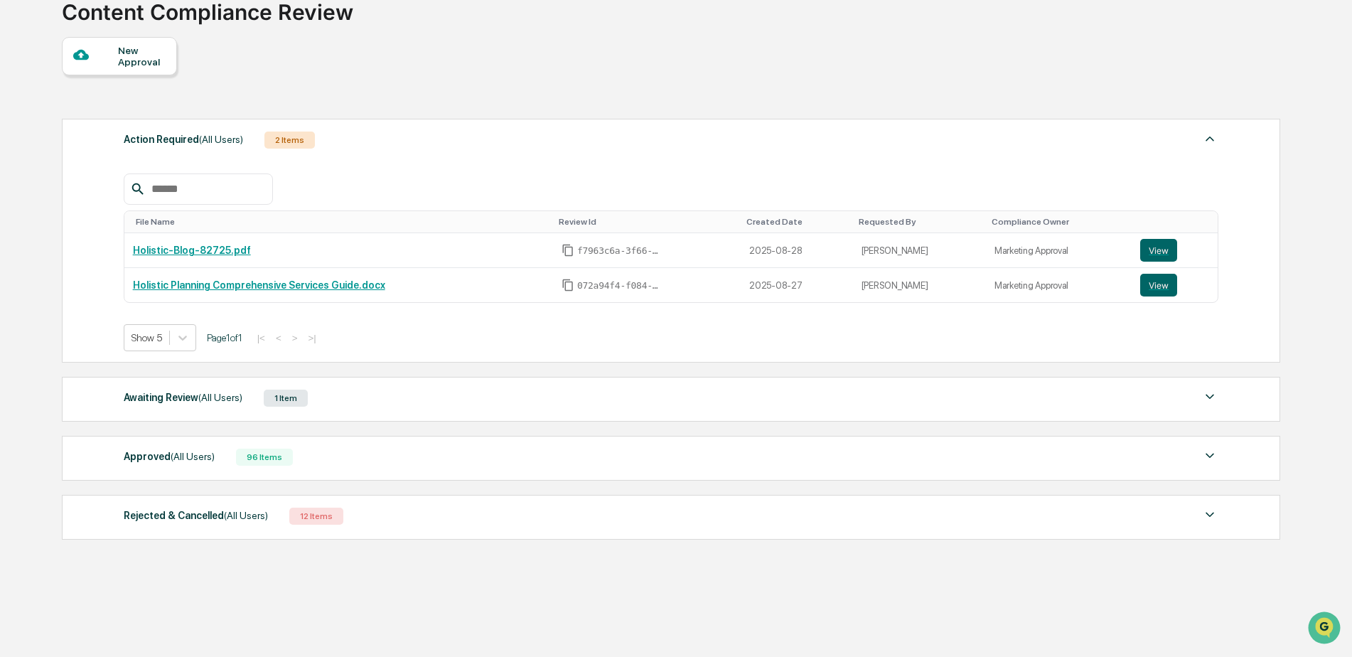
scroll to position [114, 0]
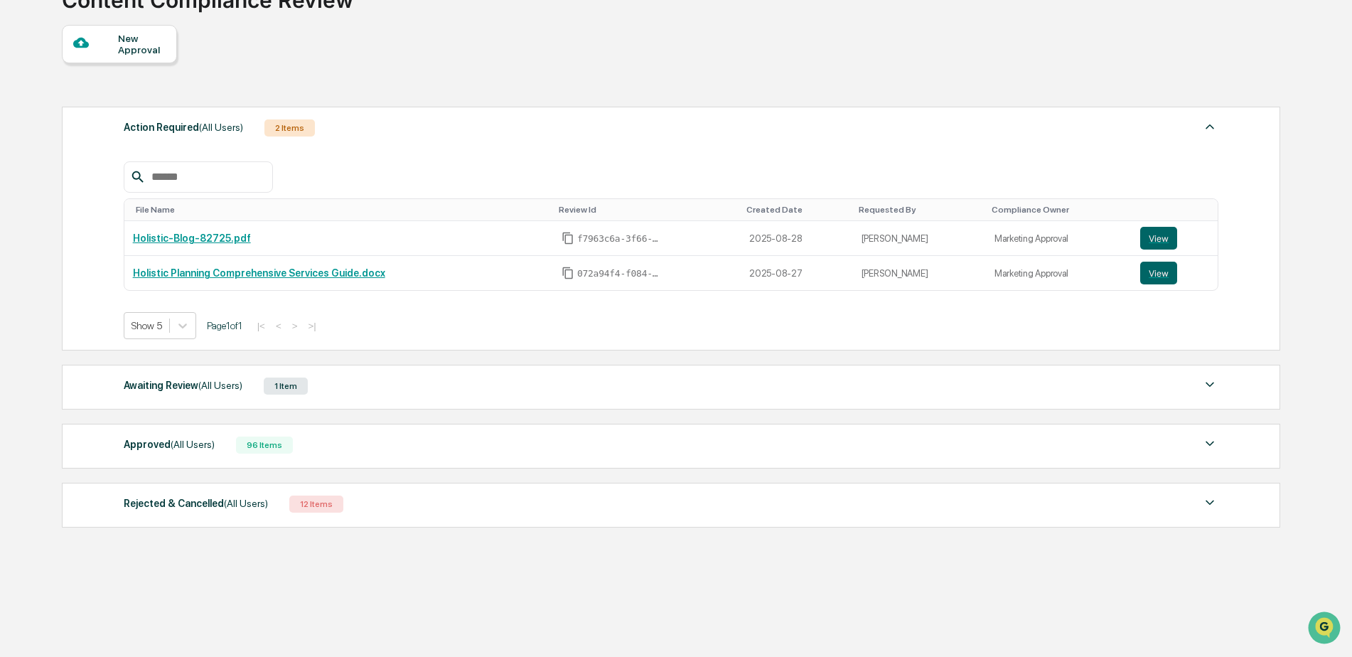
click at [180, 383] on div "Awaiting Review (All Users)" at bounding box center [183, 385] width 119 height 18
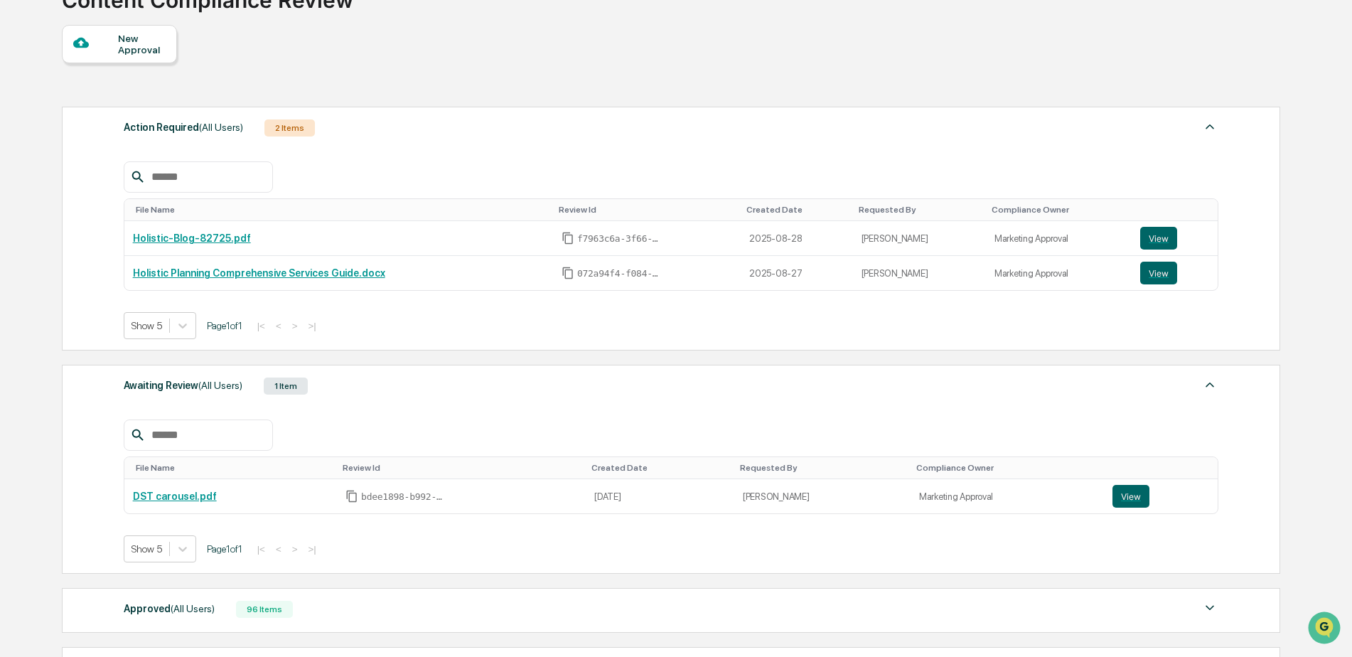
click at [180, 383] on div "Awaiting Review (All Users)" at bounding box center [183, 385] width 119 height 18
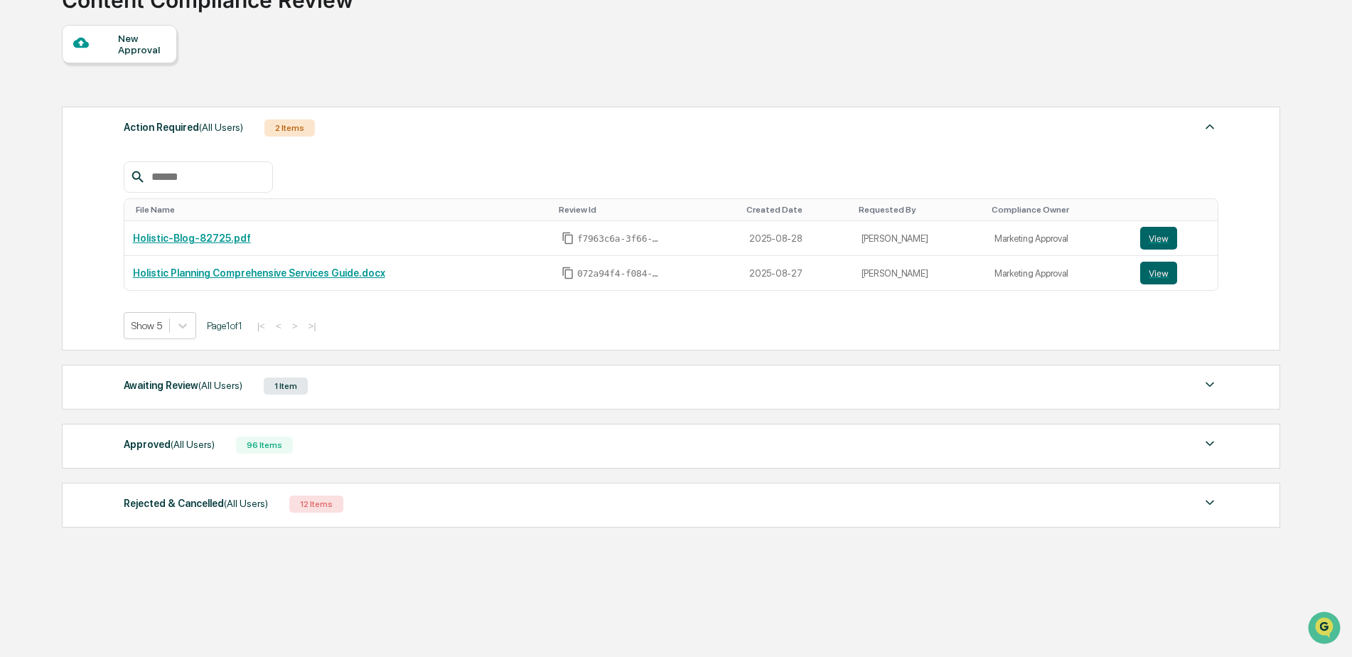
click at [151, 448] on div "Approved (All Users)" at bounding box center [169, 444] width 91 height 18
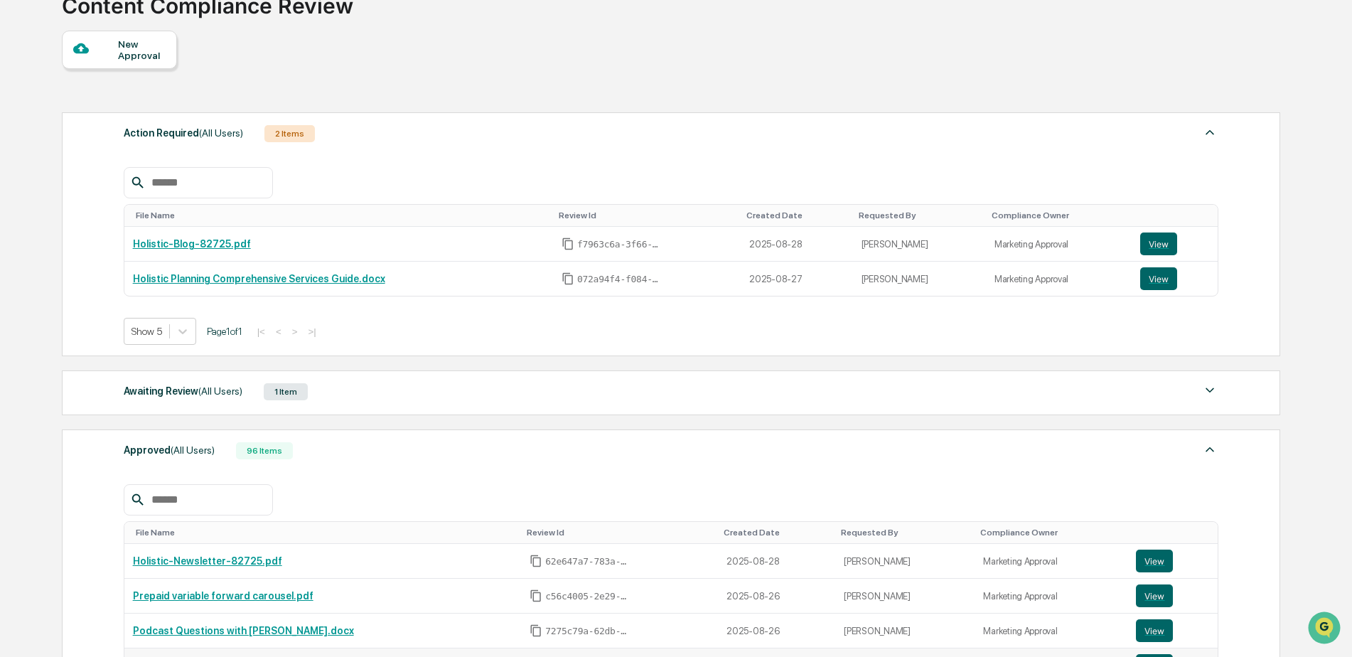
scroll to position [0, 0]
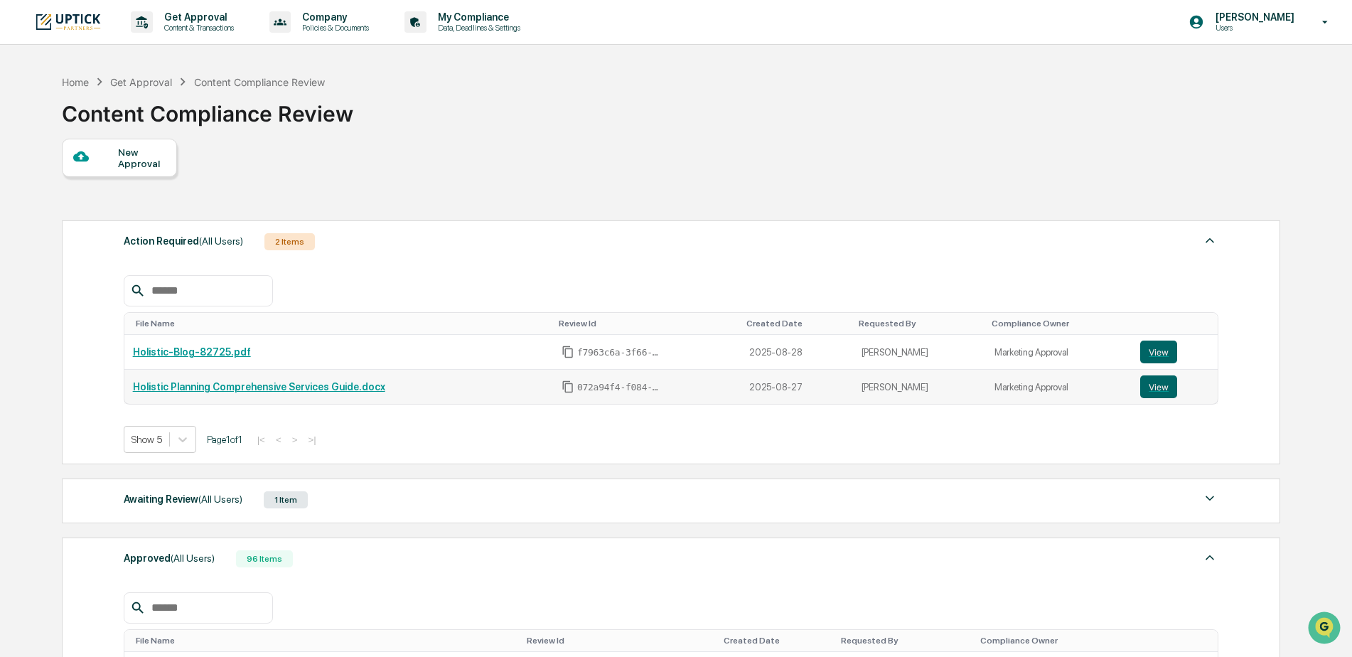
click at [190, 389] on link "Holistic Planning Comprehensive Services Guide.docx" at bounding box center [259, 386] width 252 height 11
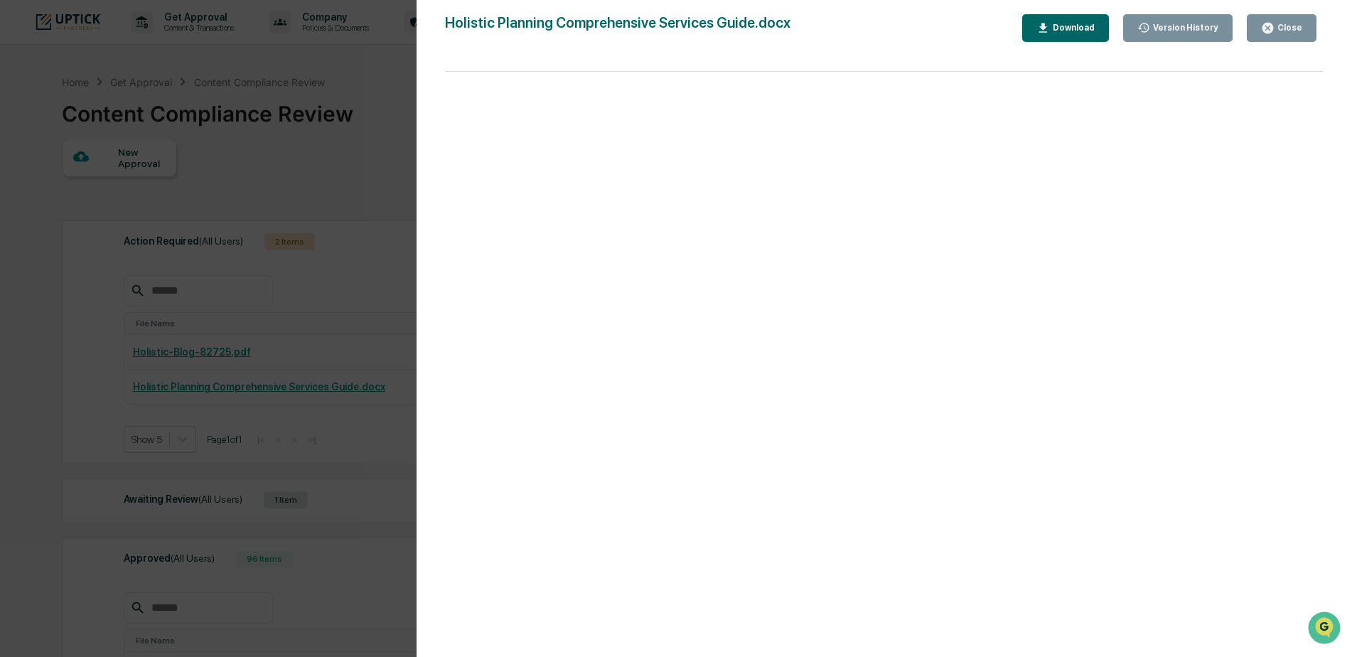
click at [1287, 29] on div "Close" at bounding box center [1288, 28] width 28 height 10
